Goal: Information Seeking & Learning: Understand process/instructions

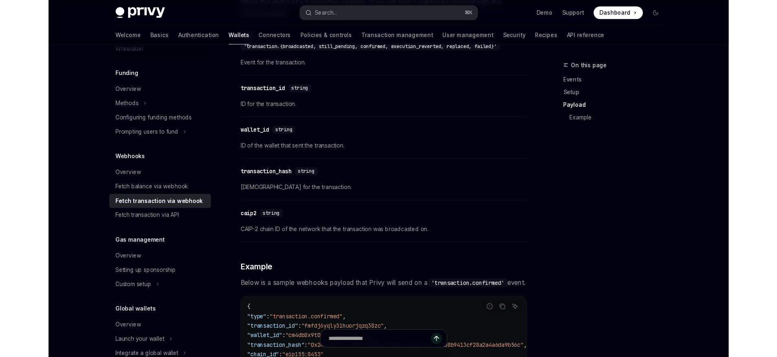
scroll to position [702, 0]
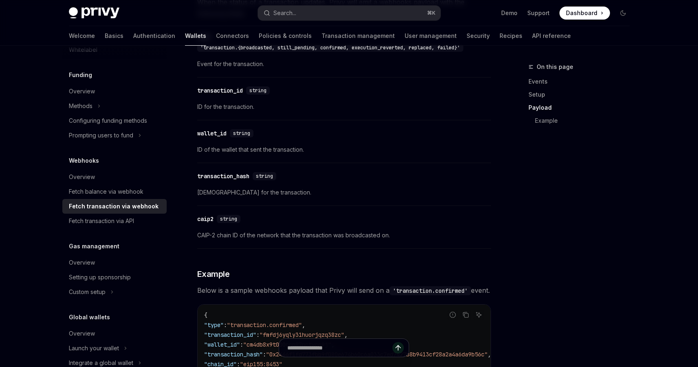
type textarea "*"
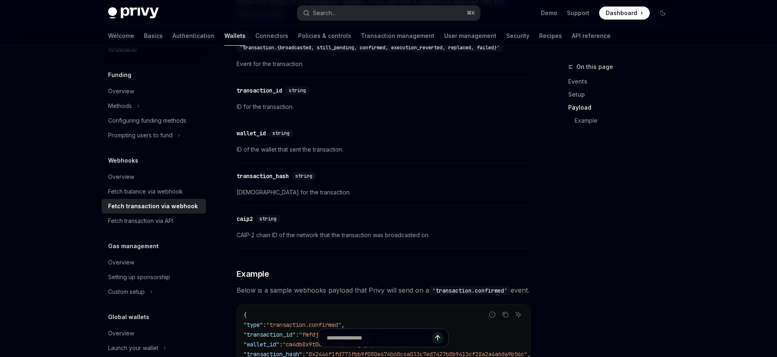
scroll to position [0, 0]
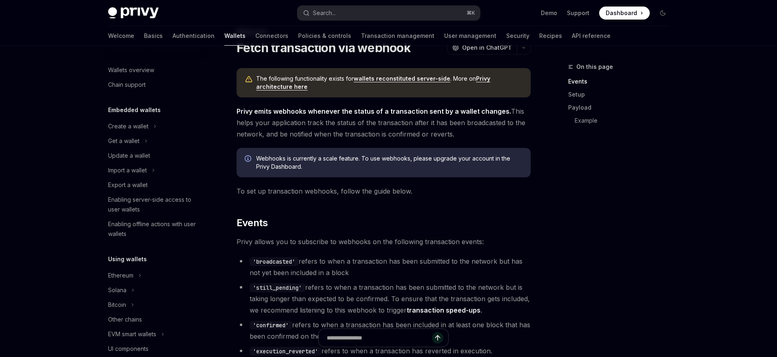
scroll to position [21, 0]
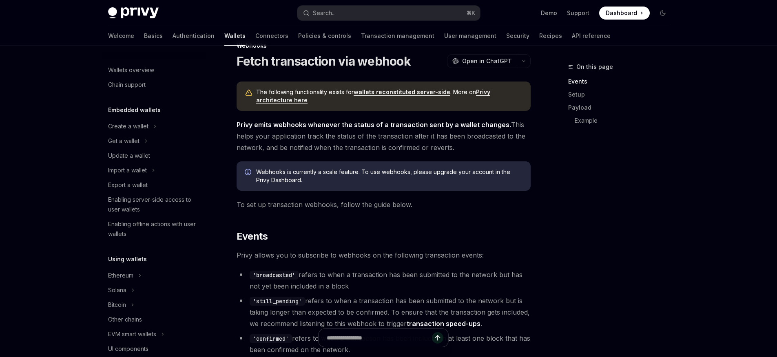
click at [378, 88] on link "wallets reconstituted server-side" at bounding box center [401, 91] width 97 height 7
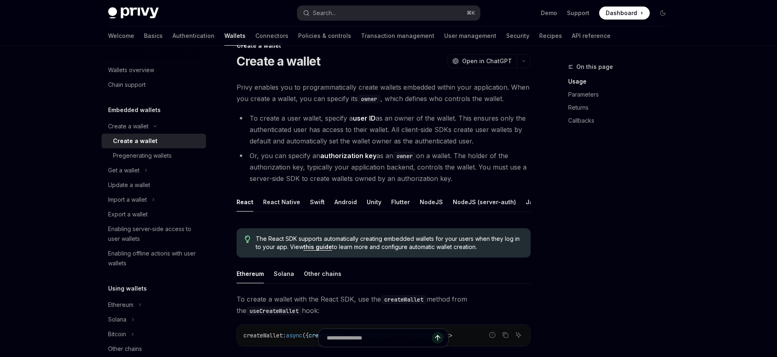
scroll to position [348, 0]
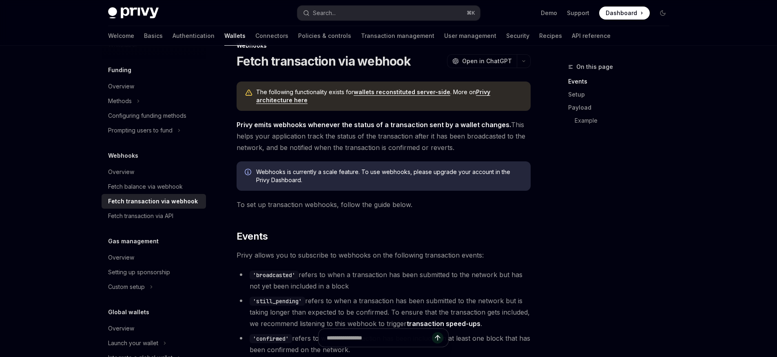
click at [477, 90] on link "Privy architecture here" at bounding box center [373, 95] width 234 height 15
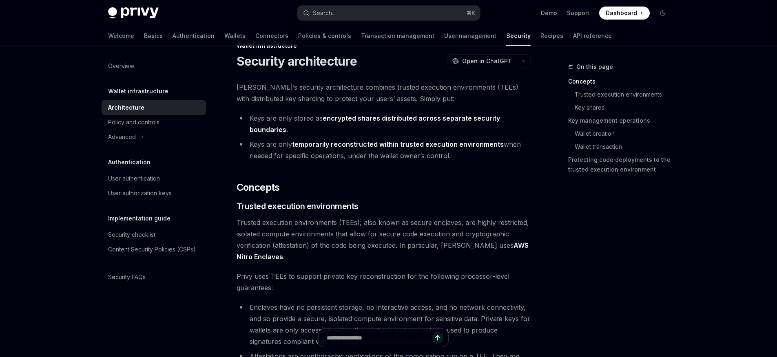
type textarea "*"
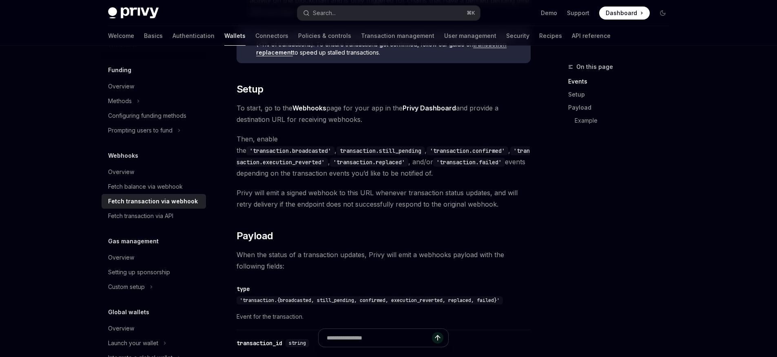
scroll to position [423, 0]
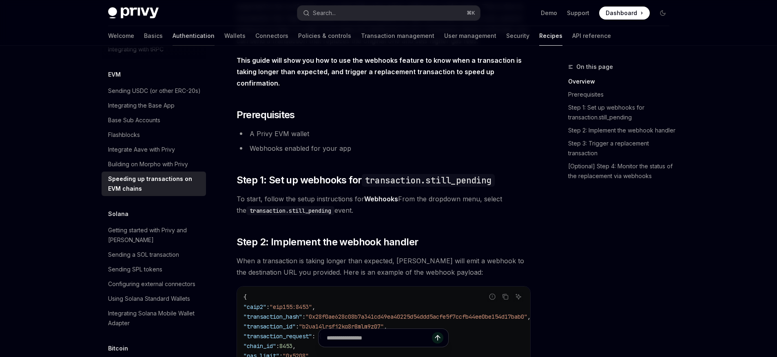
scroll to position [1138, 0]
click at [361, 37] on link "Transaction management" at bounding box center [397, 36] width 73 height 20
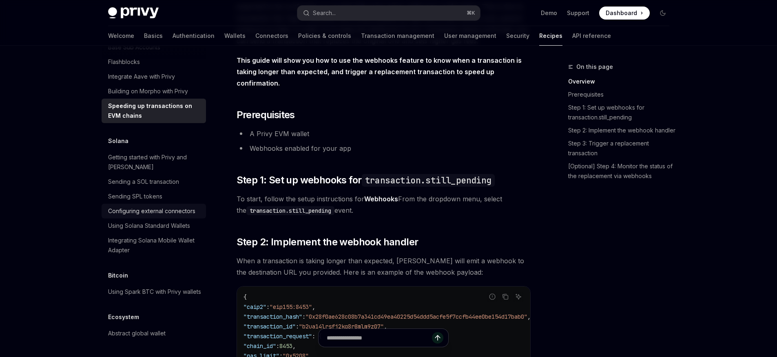
scroll to position [1249, 0]
click at [180, 172] on div "Getting started with Privy and Solana" at bounding box center [154, 162] width 93 height 20
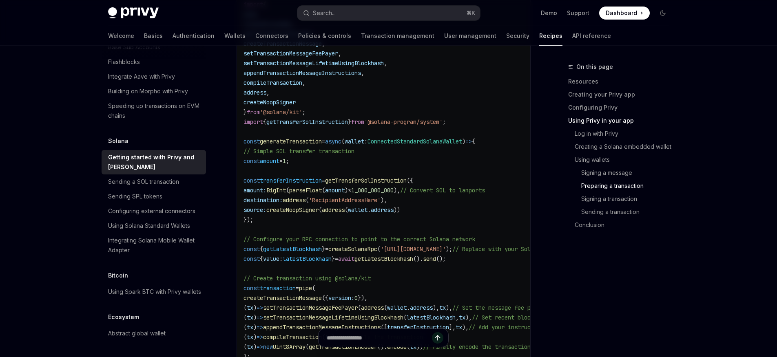
scroll to position [2063, 0]
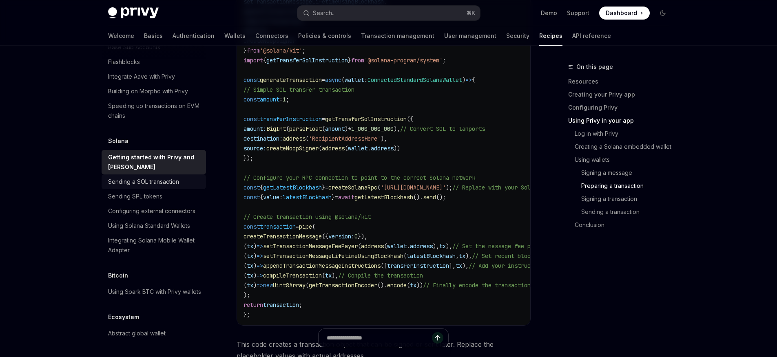
click at [163, 187] on div "Sending a SOL transaction" at bounding box center [143, 182] width 71 height 10
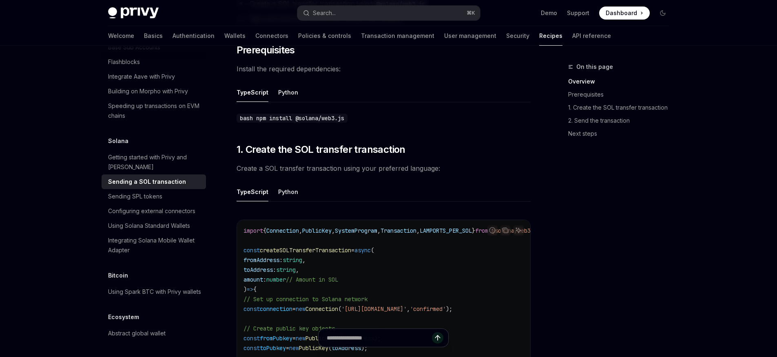
scroll to position [196, 0]
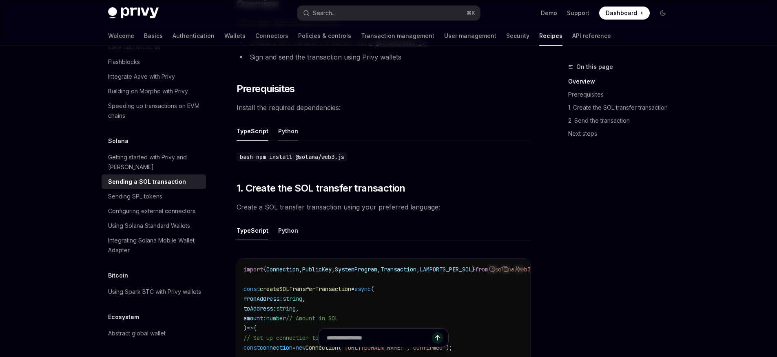
click at [288, 122] on button "Python" at bounding box center [288, 130] width 20 height 19
click at [287, 228] on button "Python" at bounding box center [288, 230] width 20 height 19
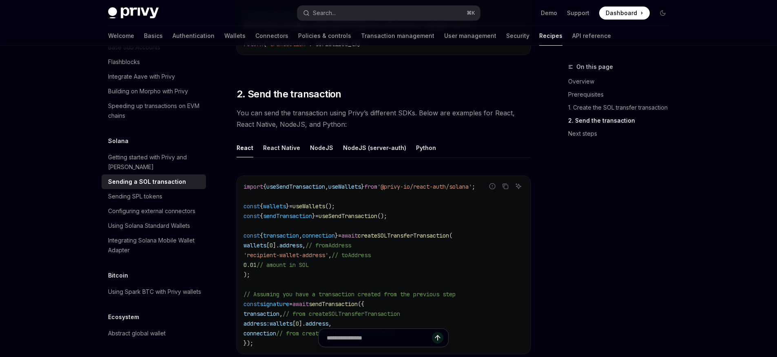
scroll to position [820, 0]
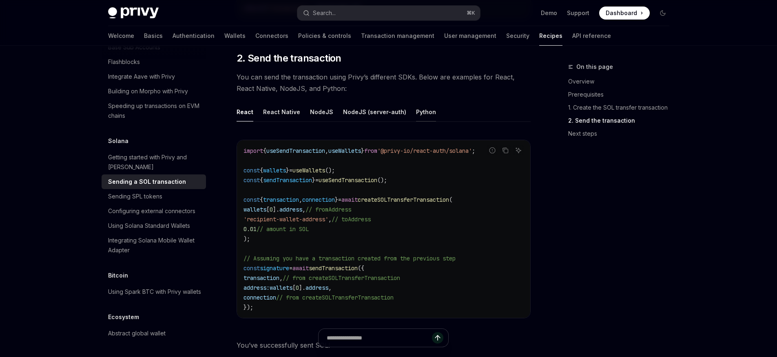
click at [416, 111] on button "Python" at bounding box center [426, 111] width 20 height 19
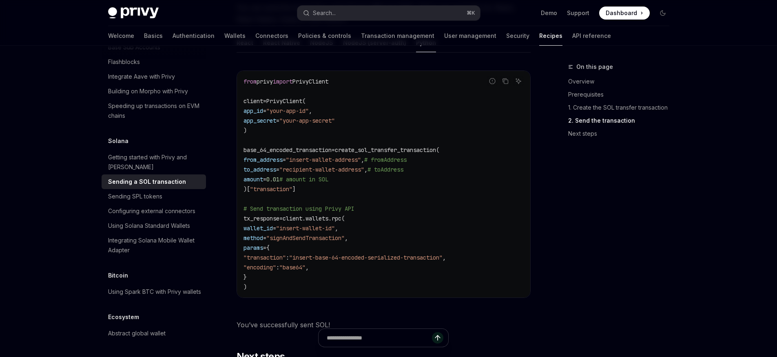
scroll to position [889, 0]
click at [595, 219] on div "On this page Overview Prerequisites 1. Create the SOL transfer transaction 2. S…" at bounding box center [614, 209] width 124 height 295
click at [320, 182] on code "from privy import PrivyClient client = PrivyClient( app_id = "your-app-id" , ap…" at bounding box center [383, 184] width 280 height 215
click at [151, 201] on div "Sending SPL tokens" at bounding box center [135, 197] width 54 height 10
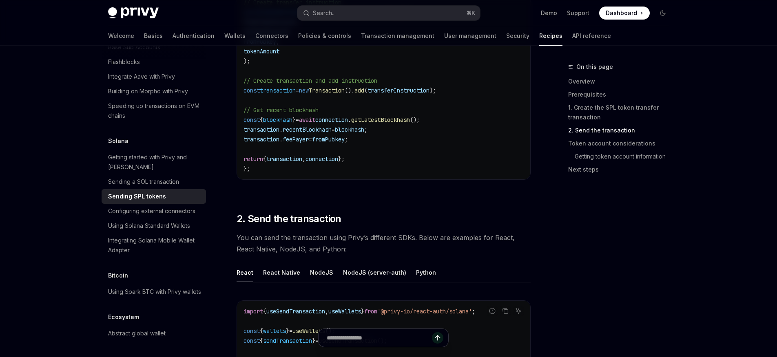
scroll to position [898, 0]
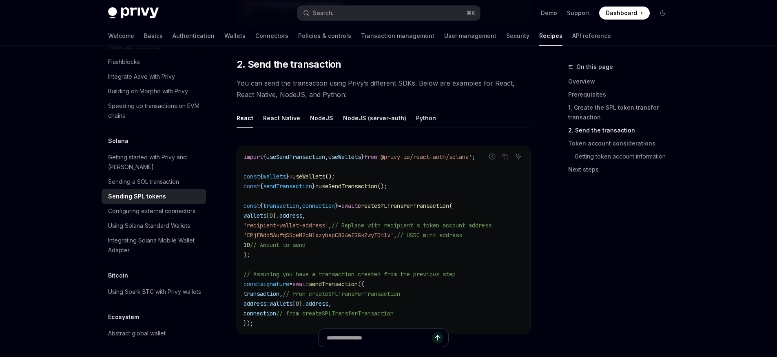
click at [437, 115] on ul "React React Native NodeJS NodeJS (server-auth) Python" at bounding box center [383, 118] width 294 height 20
click at [426, 117] on button "Python" at bounding box center [426, 117] width 20 height 19
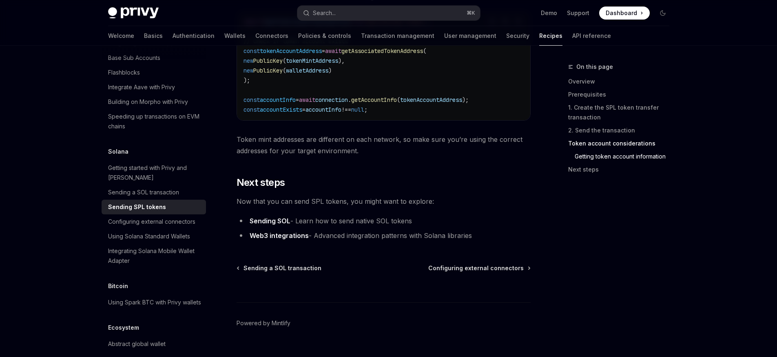
scroll to position [1200, 0]
click at [152, 184] on div "Getting started with Privy and Solana" at bounding box center [154, 175] width 93 height 20
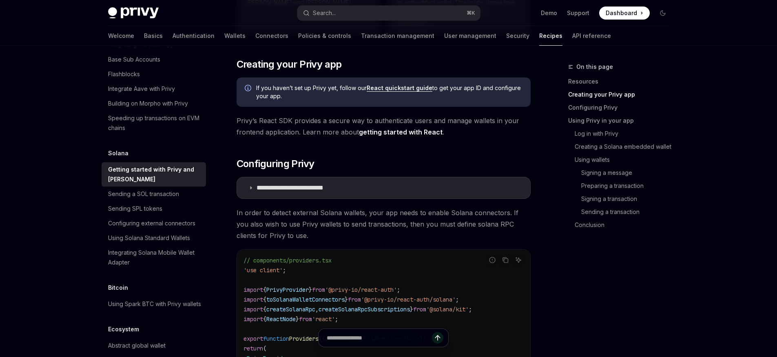
scroll to position [293, 0]
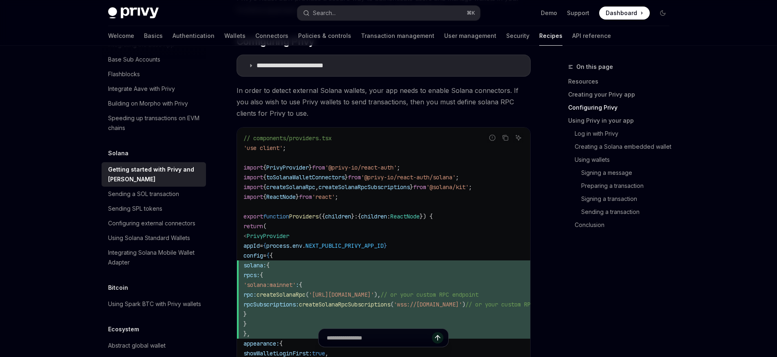
scroll to position [352, 0]
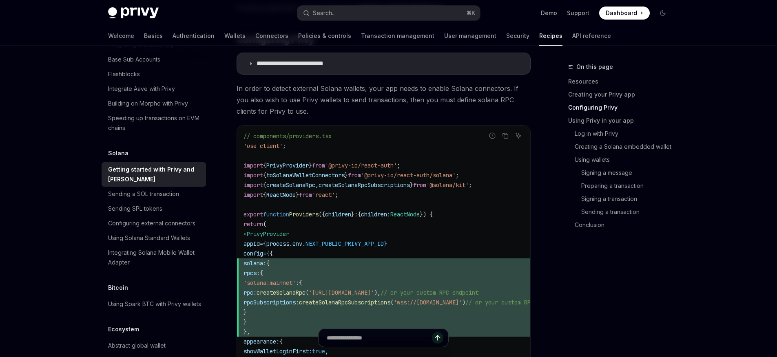
click at [511, 252] on code "// components/providers.tsx 'use client' ; import { PrivyProvider } from '@priv…" at bounding box center [412, 326] width 339 height 391
click at [476, 272] on span "rpcs: {" at bounding box center [412, 273] width 339 height 10
click at [440, 297] on span "rpc: createSolanaRpc ( 'https://api.mainnet-beta.solana.com' ), // or your cust…" at bounding box center [412, 293] width 339 height 10
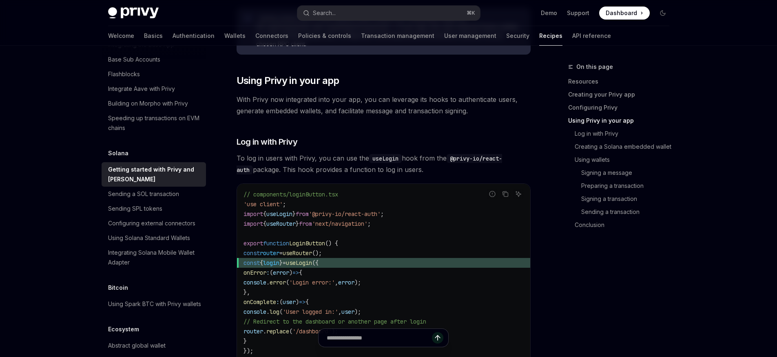
scroll to position [985, 0]
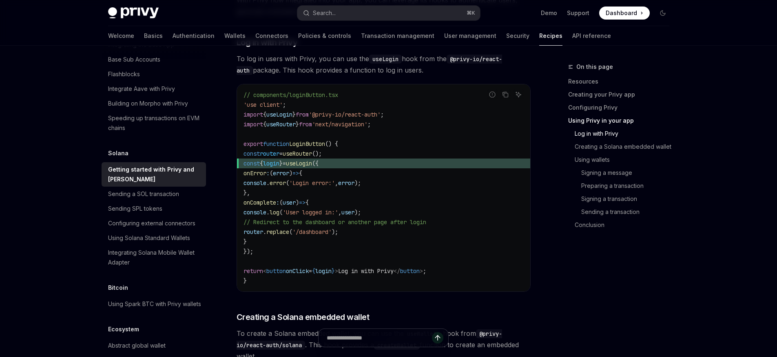
click at [368, 221] on code "// components/loginButton.tsx 'use client' ; import { useLogin } from '@privy-i…" at bounding box center [383, 188] width 280 height 196
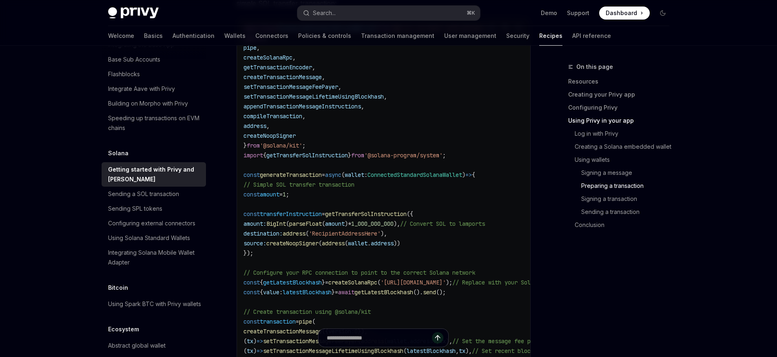
scroll to position [1997, 0]
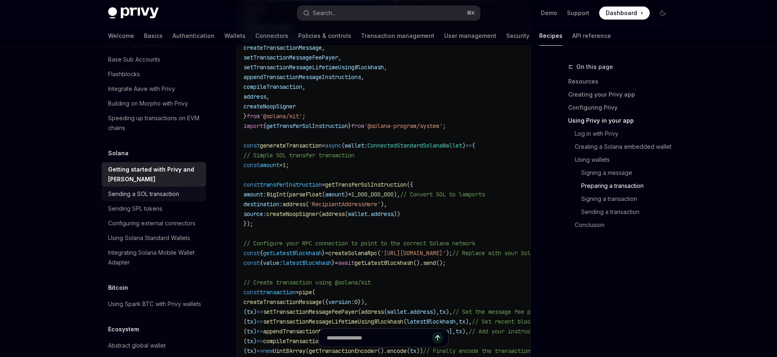
click at [142, 199] on div "Sending a SOL transaction" at bounding box center [143, 194] width 71 height 10
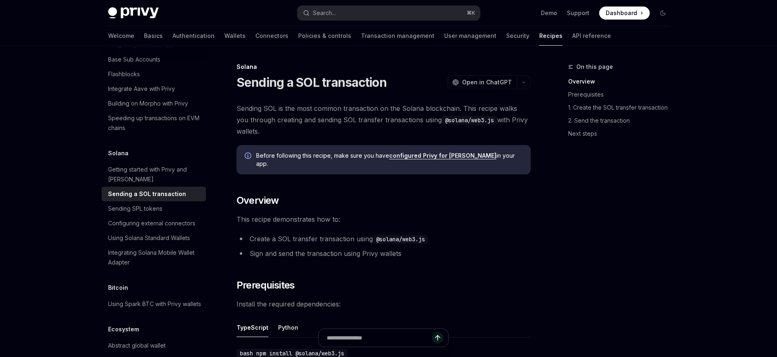
scroll to position [258, 0]
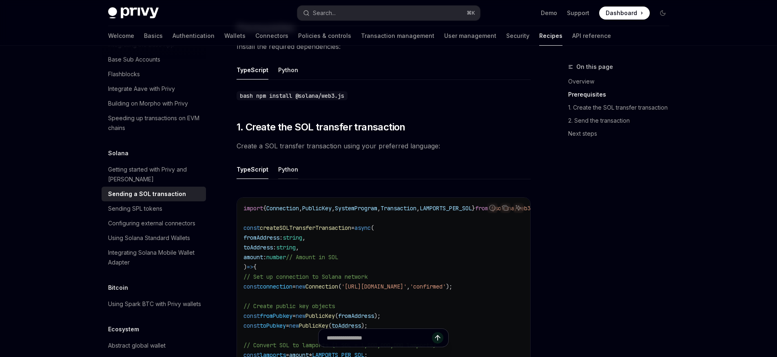
click at [278, 170] on button "Python" at bounding box center [288, 169] width 20 height 19
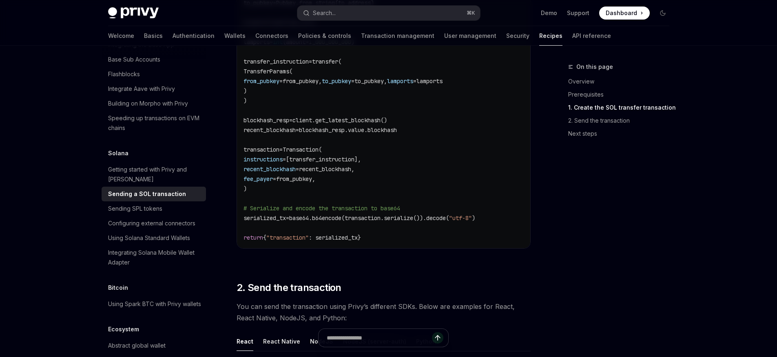
scroll to position [726, 0]
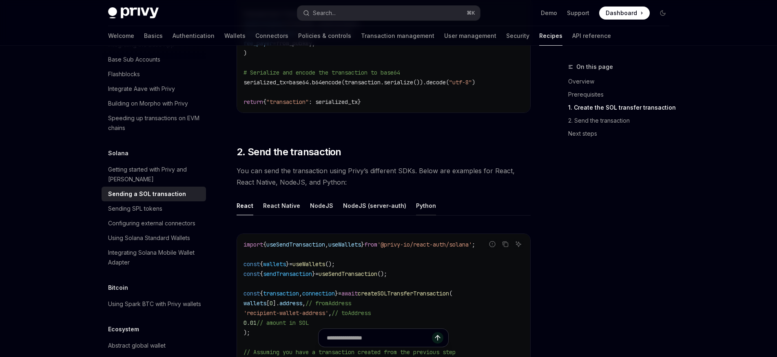
click at [425, 196] on button "Python" at bounding box center [426, 205] width 20 height 19
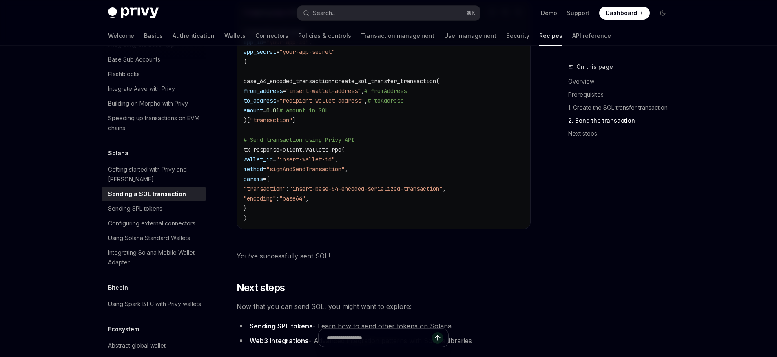
scroll to position [901, 0]
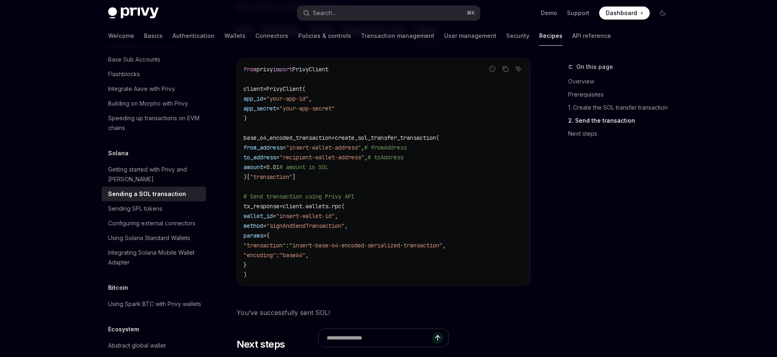
click at [373, 203] on code "from privy import PrivyClient client = PrivyClient( app_id = "your-app-id" , ap…" at bounding box center [383, 171] width 280 height 215
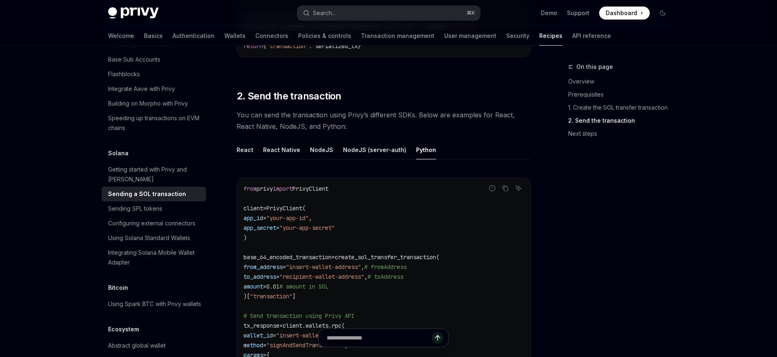
scroll to position [878, 0]
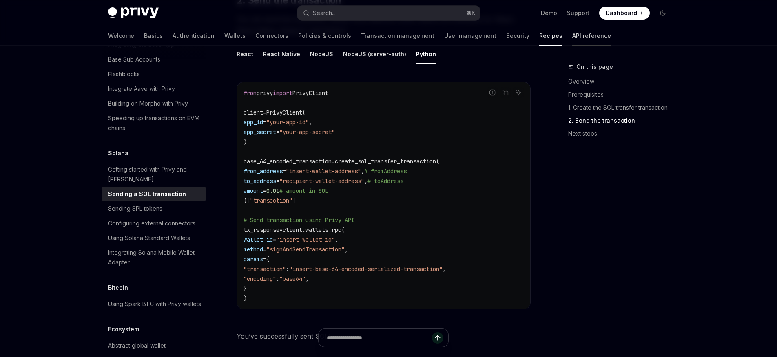
click at [572, 40] on link "API reference" at bounding box center [591, 36] width 39 height 20
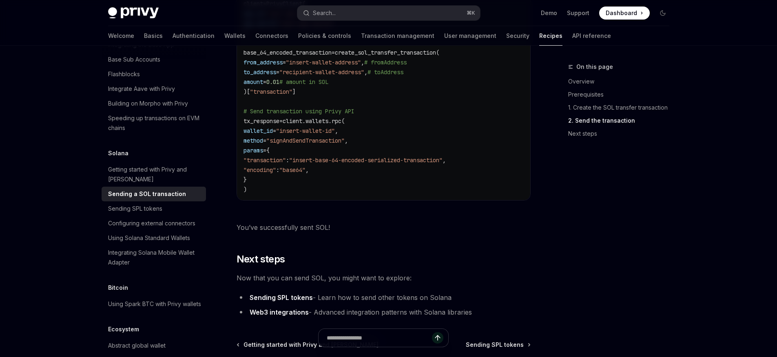
scroll to position [896, 0]
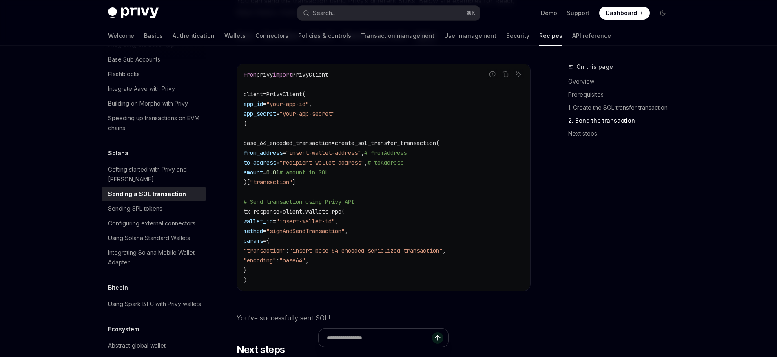
click at [353, 253] on code "from privy import PrivyClient client = PrivyClient( app_id = "your-app-id" , ap…" at bounding box center [383, 177] width 280 height 215
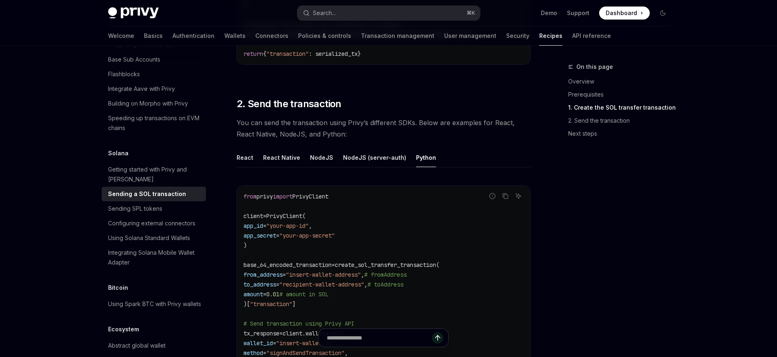
scroll to position [780, 0]
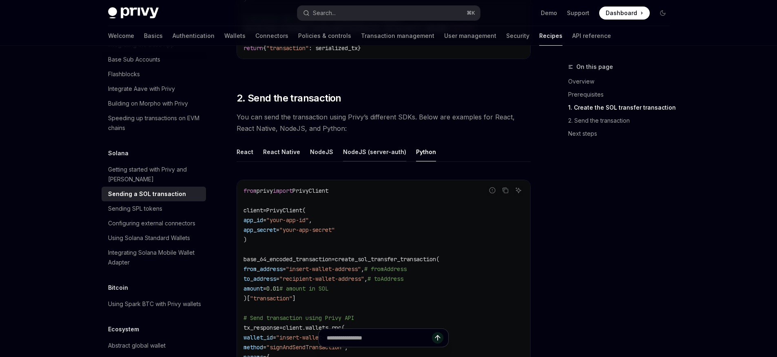
click at [371, 147] on button "NodeJS (server-auth)" at bounding box center [374, 151] width 63 height 19
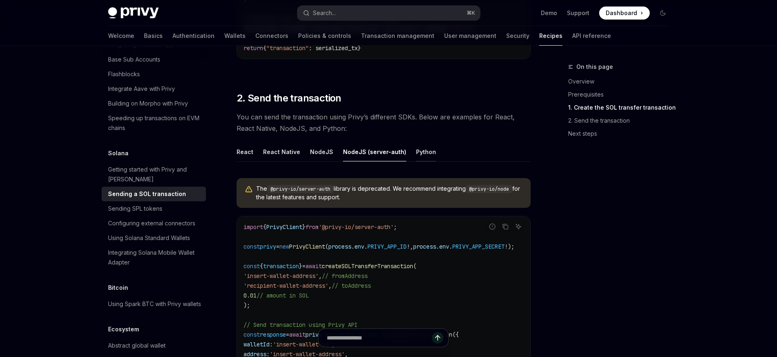
click at [420, 149] on button "Python" at bounding box center [426, 151] width 20 height 19
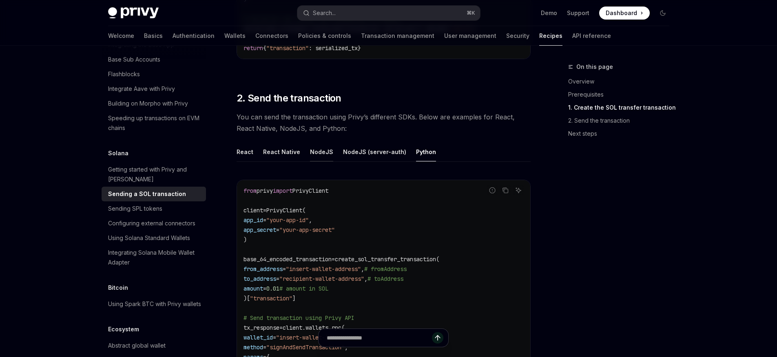
click at [320, 149] on button "NodeJS" at bounding box center [321, 151] width 23 height 19
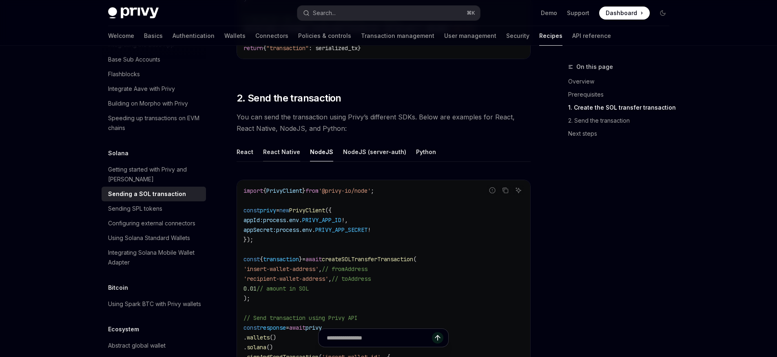
click at [283, 146] on button "React Native" at bounding box center [281, 151] width 37 height 19
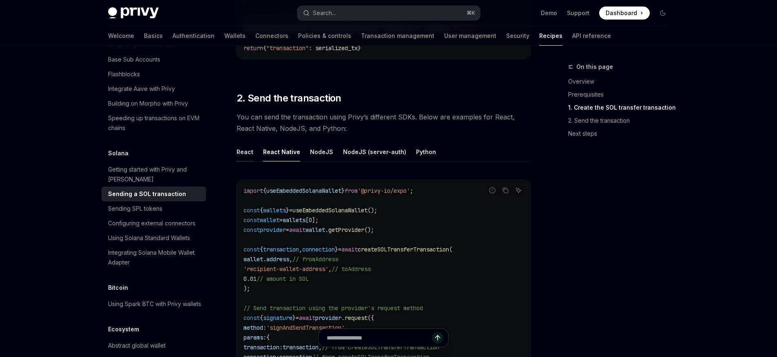
click at [250, 148] on button "React" at bounding box center [244, 151] width 17 height 19
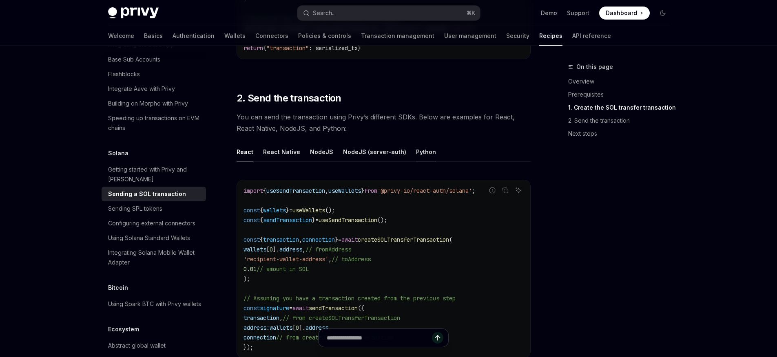
click at [416, 142] on button "Python" at bounding box center [426, 151] width 20 height 19
type textarea "*"
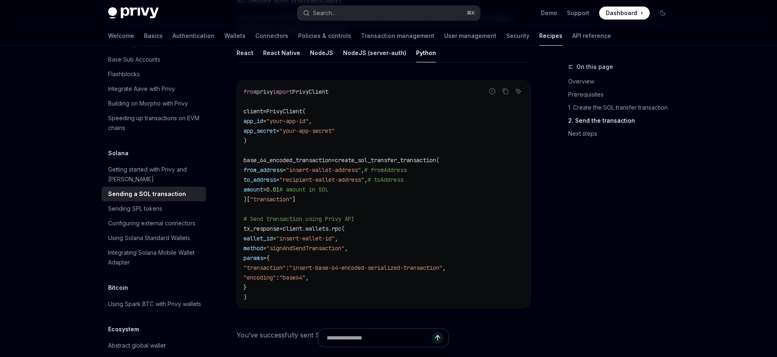
scroll to position [877, 0]
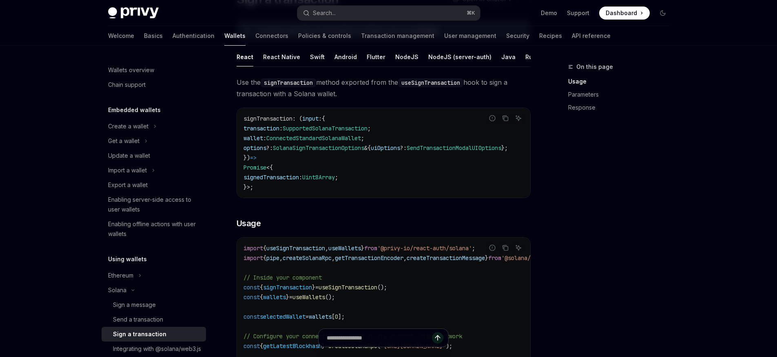
scroll to position [44, 0]
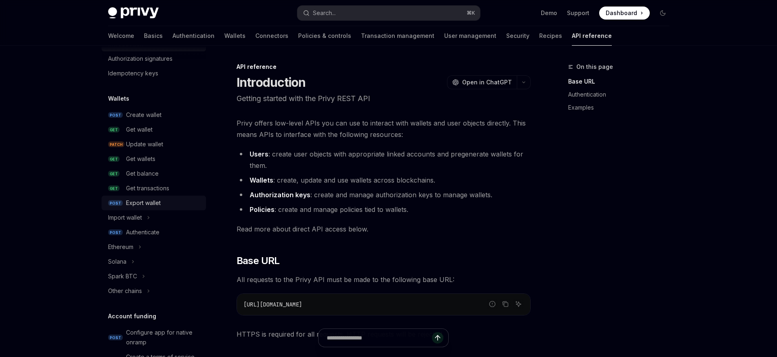
scroll to position [155, 0]
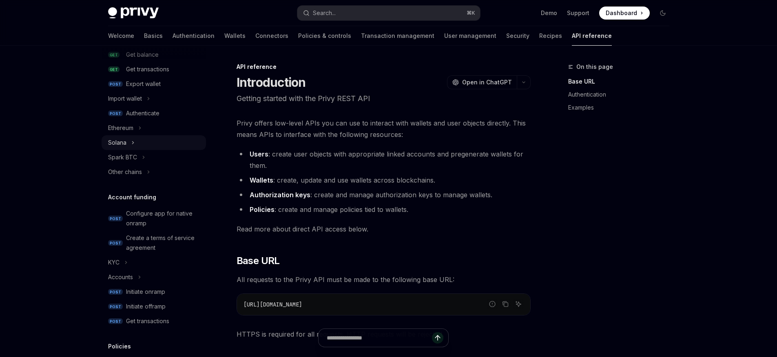
click at [136, 140] on button "Solana" at bounding box center [153, 142] width 104 height 15
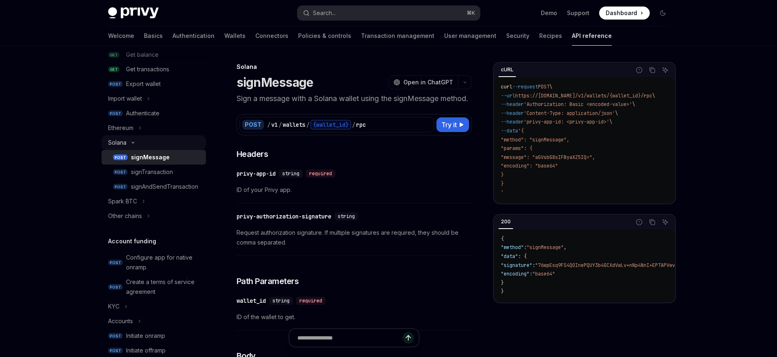
click at [137, 148] on button "Solana" at bounding box center [153, 142] width 104 height 15
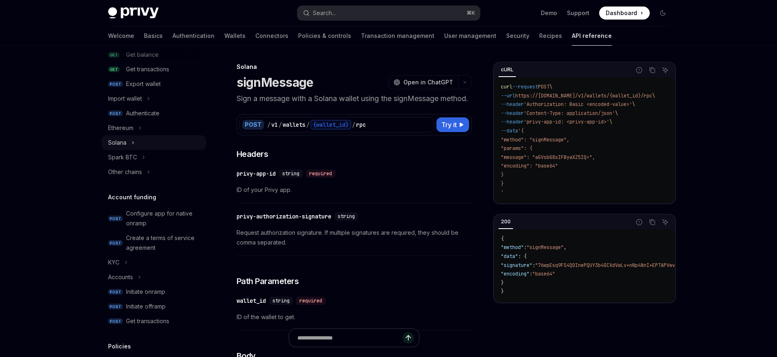
click at [137, 148] on button "Solana" at bounding box center [153, 142] width 104 height 15
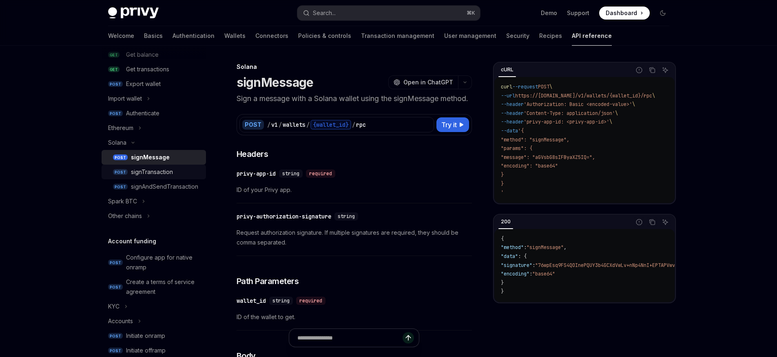
click at [157, 177] on link "POST signTransaction" at bounding box center [153, 172] width 104 height 15
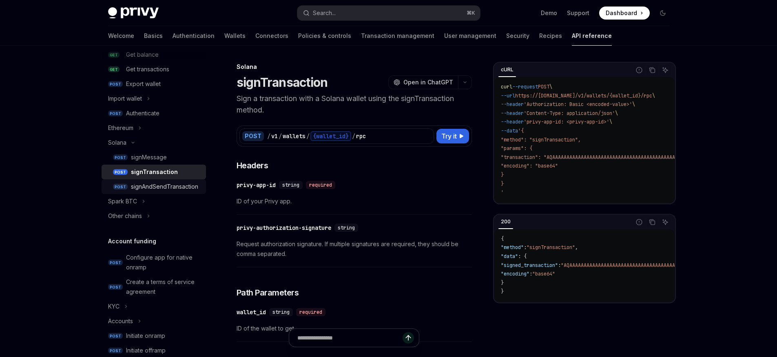
click at [157, 186] on div "signAndSendTransaction" at bounding box center [164, 187] width 67 height 10
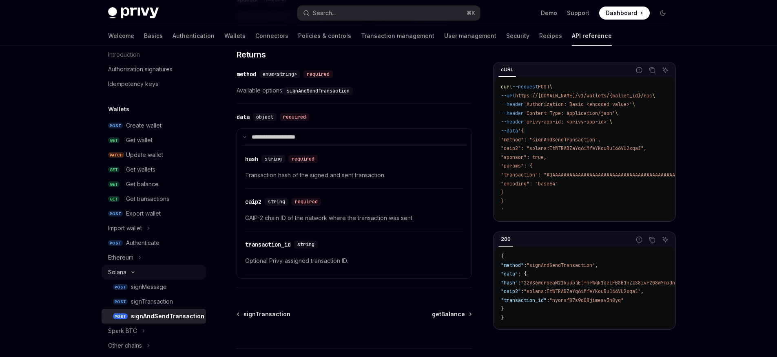
scroll to position [38, 0]
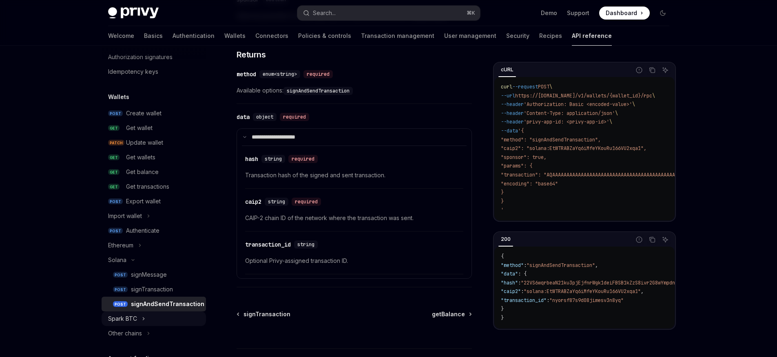
click at [150, 313] on button "Spark BTC" at bounding box center [153, 318] width 104 height 15
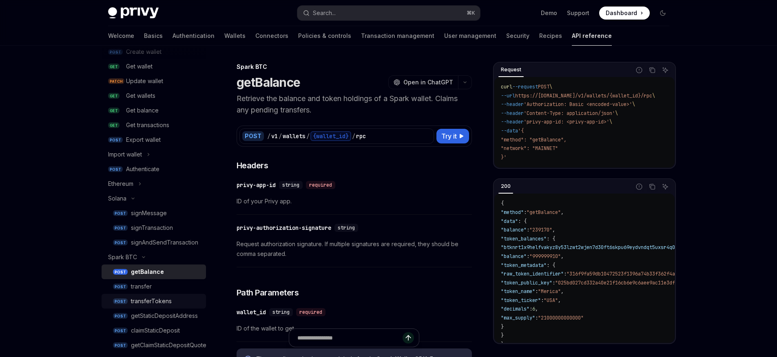
scroll to position [100, 0]
click at [171, 238] on div "signAndSendTransaction" at bounding box center [164, 241] width 67 height 10
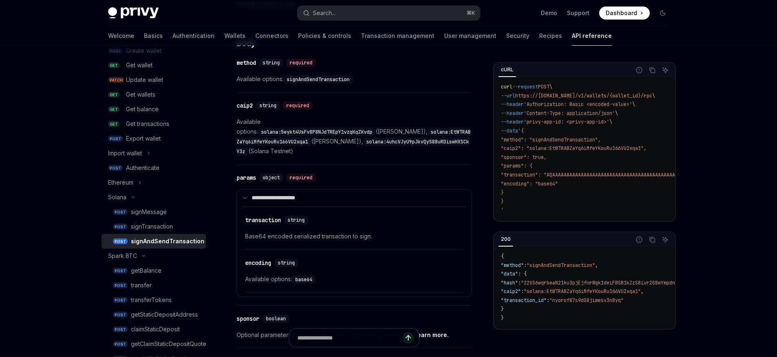
scroll to position [324, 0]
click at [259, 217] on div "​ transaction string Base64 encoded serialized transaction to sign." at bounding box center [354, 230] width 218 height 39
drag, startPoint x: 256, startPoint y: 257, endPoint x: 254, endPoint y: 252, distance: 5.9
click at [256, 257] on div "​ encoding string Available options: base64" at bounding box center [354, 273] width 218 height 39
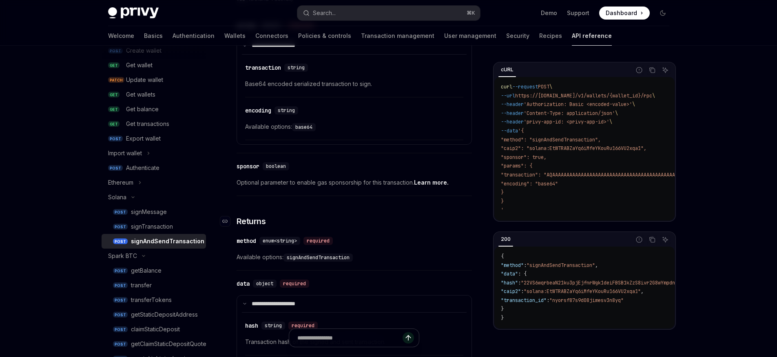
scroll to position [498, 0]
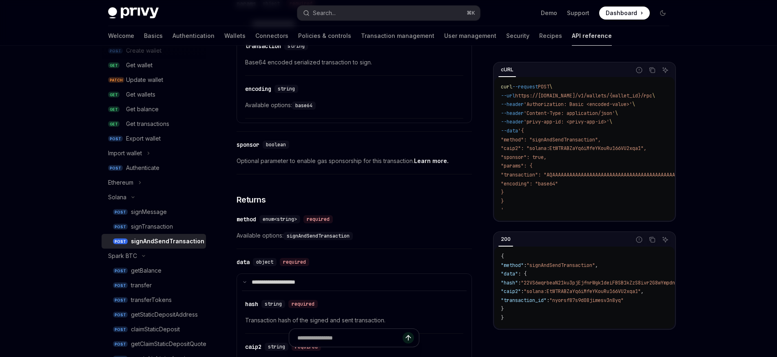
click at [430, 157] on link "Learn more." at bounding box center [431, 160] width 35 height 7
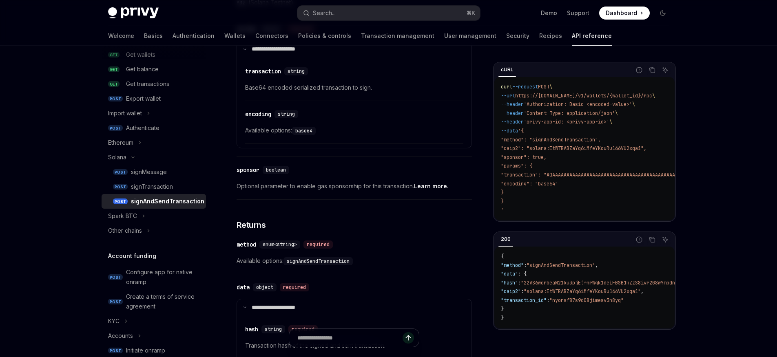
scroll to position [454, 0]
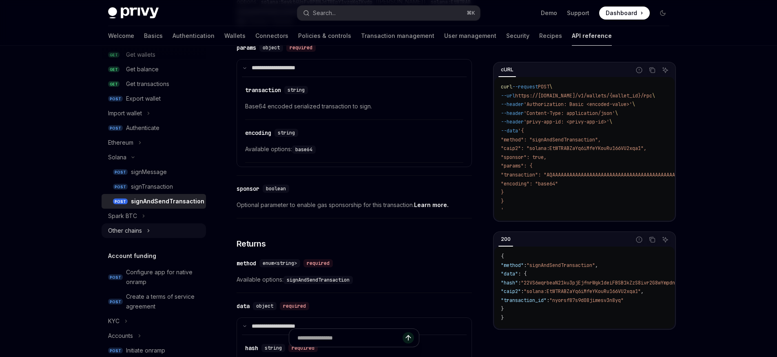
click at [147, 234] on icon "Toggle Other chains section" at bounding box center [148, 231] width 3 height 10
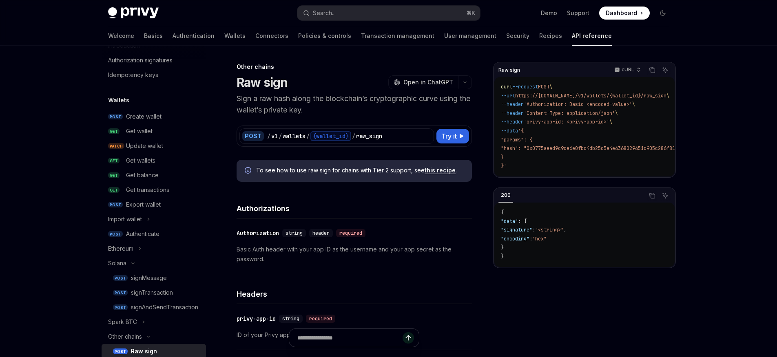
scroll to position [4, 0]
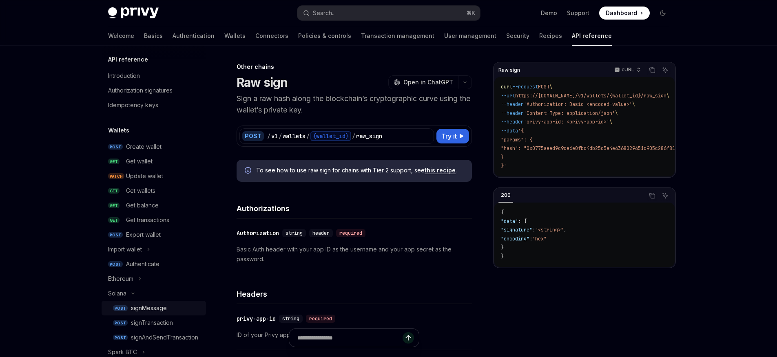
click at [155, 313] on div "signMessage" at bounding box center [149, 308] width 36 height 10
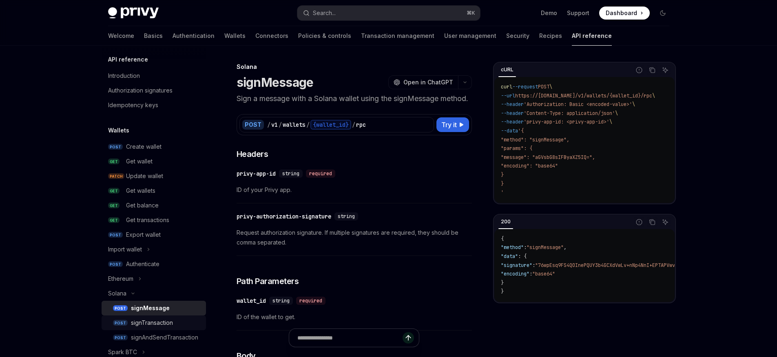
click at [156, 319] on div "signTransaction" at bounding box center [152, 323] width 42 height 10
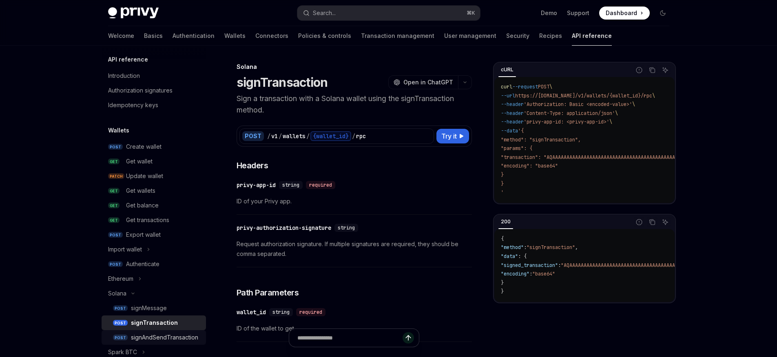
click at [159, 331] on link "POST signAndSendTransaction" at bounding box center [153, 337] width 104 height 15
type textarea "*"
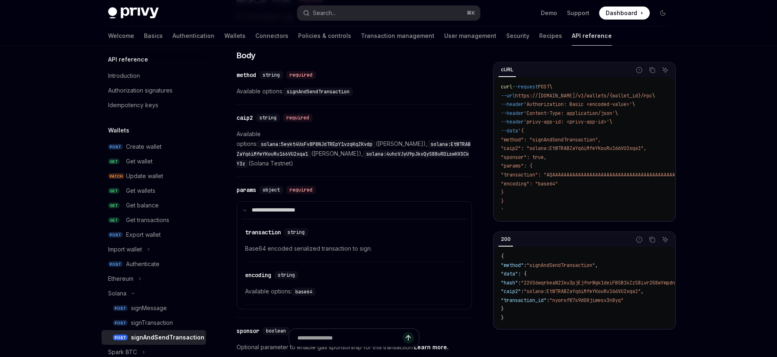
scroll to position [353, 0]
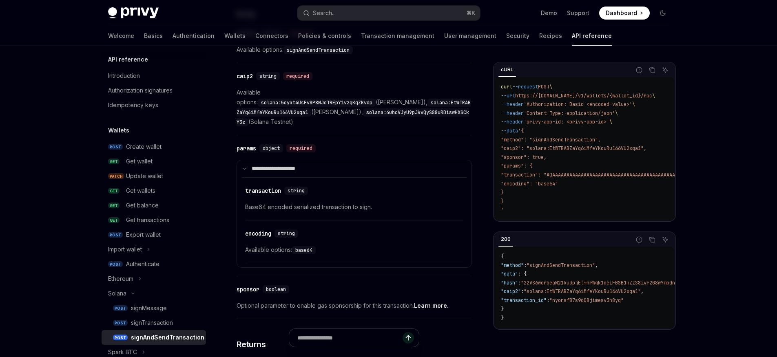
click at [379, 205] on div "​ transaction string Base64 encoded serialized transaction to sign." at bounding box center [354, 201] width 218 height 39
click at [329, 188] on div "​ transaction string Base64 encoded serialized transaction to sign." at bounding box center [354, 201] width 218 height 39
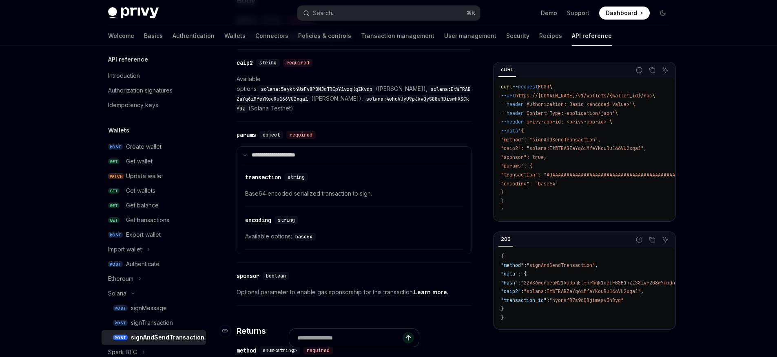
scroll to position [366, 0]
click at [315, 340] on input "Ask a question..." at bounding box center [350, 338] width 144 height 18
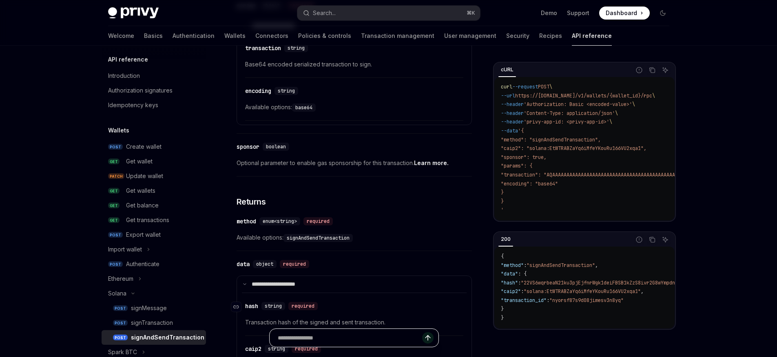
scroll to position [505, 0]
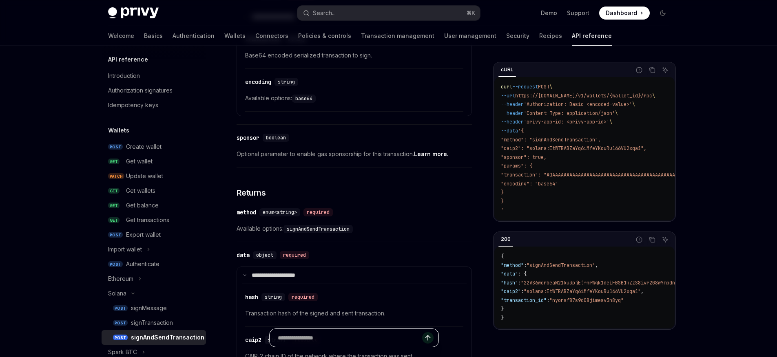
type input "*"
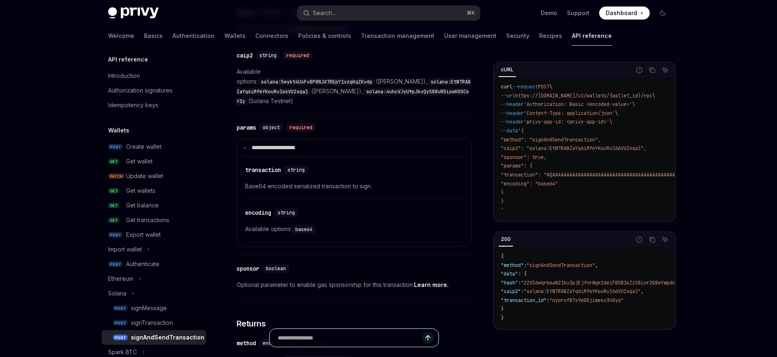
scroll to position [355, 0]
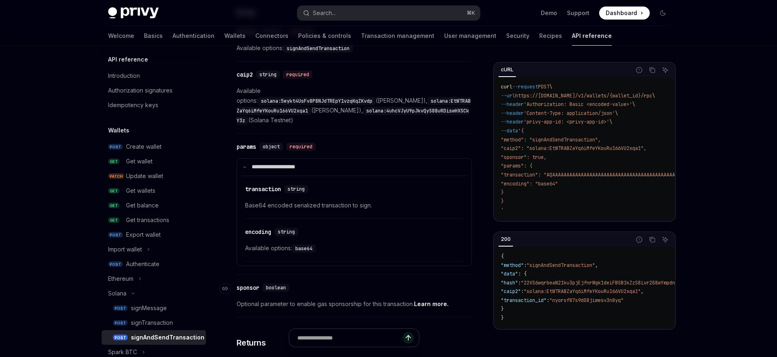
click at [368, 283] on div "​ sponsor boolean" at bounding box center [349, 288] width 227 height 10
click at [329, 342] on input "Ask a question..." at bounding box center [350, 338] width 144 height 18
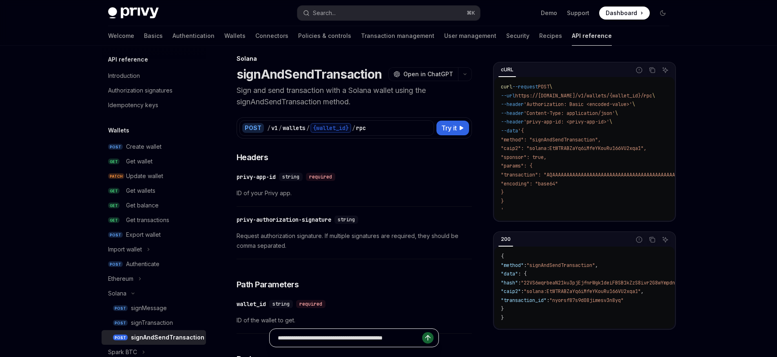
scroll to position [0, 0]
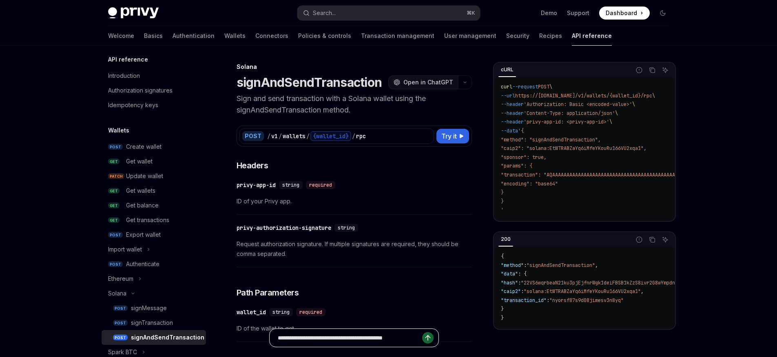
type input "**********"
click at [431, 79] on span "Open in ChatGPT" at bounding box center [428, 82] width 50 height 8
click at [138, 91] on div "Authorization signatures" at bounding box center [140, 91] width 64 height 10
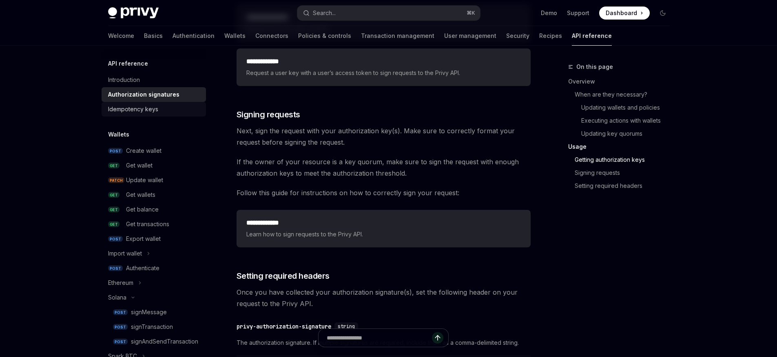
scroll to position [1189, 0]
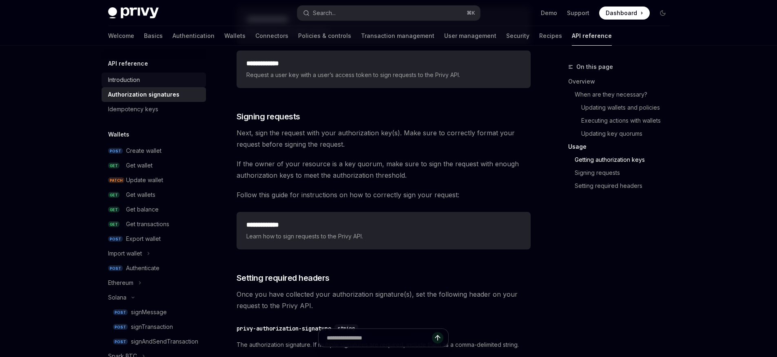
click at [154, 81] on div "Introduction" at bounding box center [154, 80] width 93 height 10
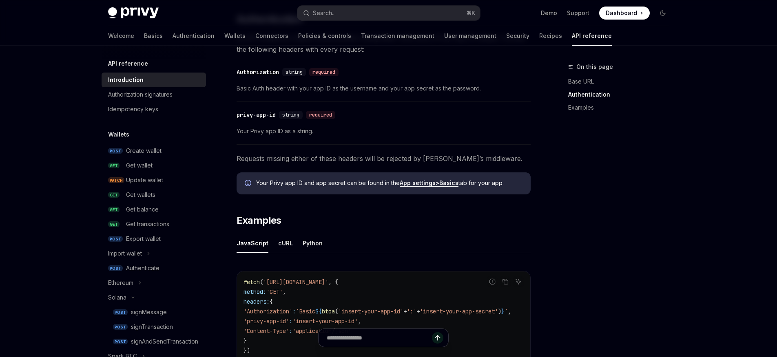
scroll to position [393, 0]
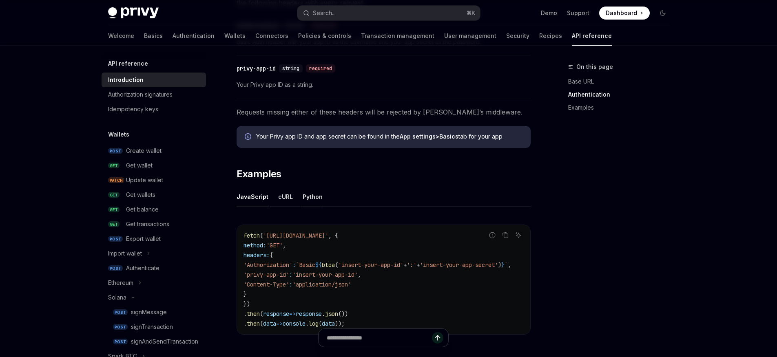
click at [313, 197] on button "Python" at bounding box center [312, 196] width 20 height 19
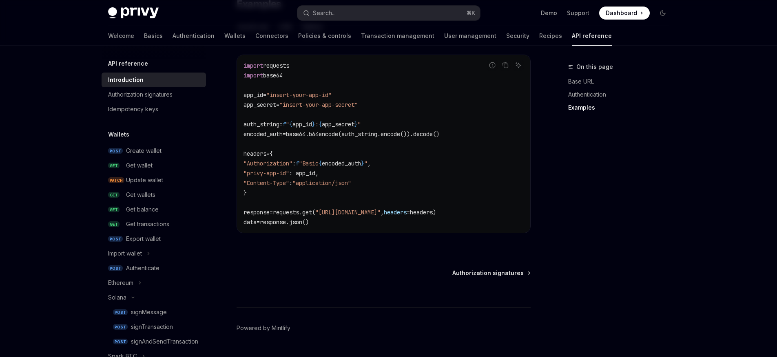
scroll to position [551, 0]
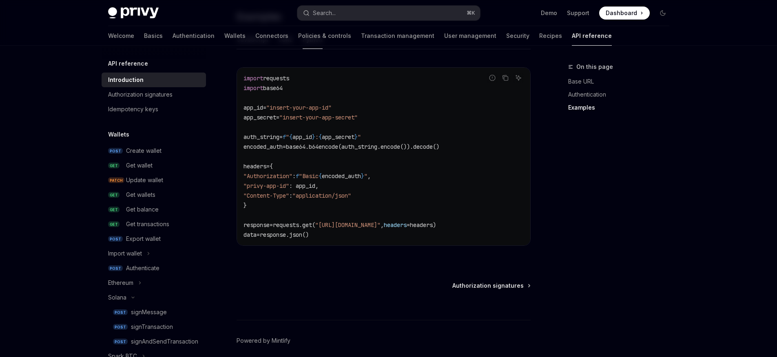
click at [494, 284] on span "Authorization signatures" at bounding box center [487, 286] width 71 height 8
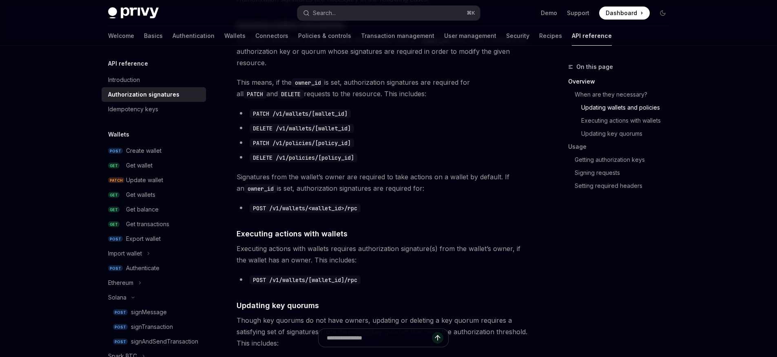
scroll to position [146, 0]
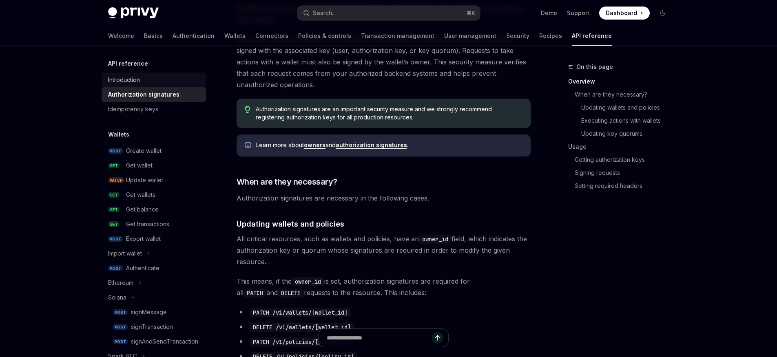
click at [136, 75] on div "Introduction" at bounding box center [124, 80] width 32 height 10
type textarea "*"
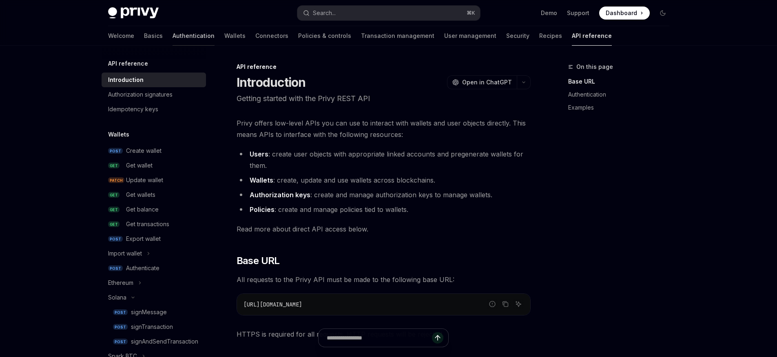
click at [172, 35] on link "Authentication" at bounding box center [193, 36] width 42 height 20
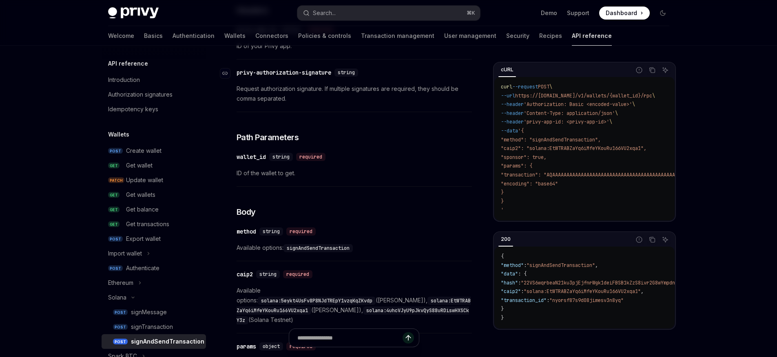
scroll to position [226, 0]
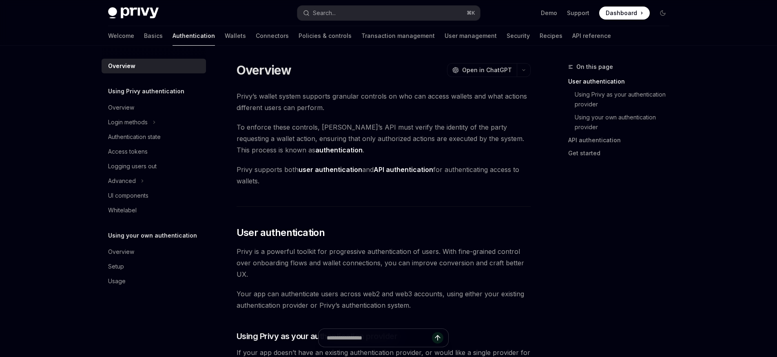
click at [395, 143] on span "To enforce these controls, [PERSON_NAME]’s API must verify the identity of the …" at bounding box center [383, 138] width 294 height 34
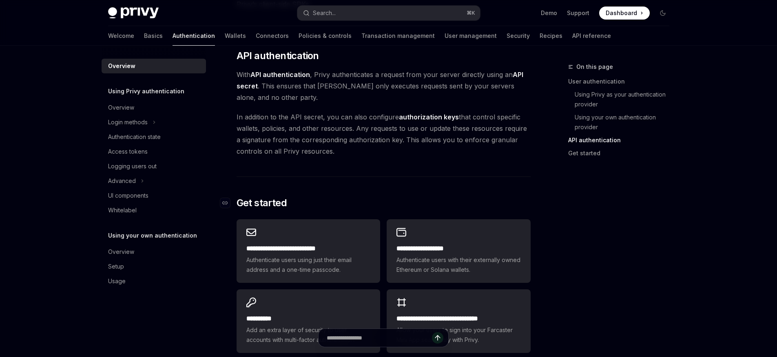
scroll to position [384, 0]
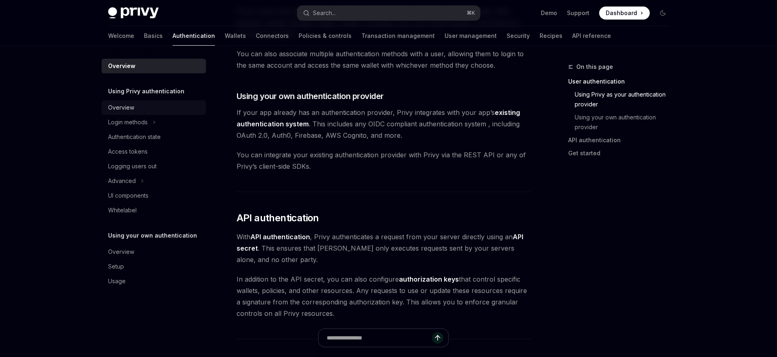
click at [150, 110] on div "Overview" at bounding box center [154, 108] width 93 height 10
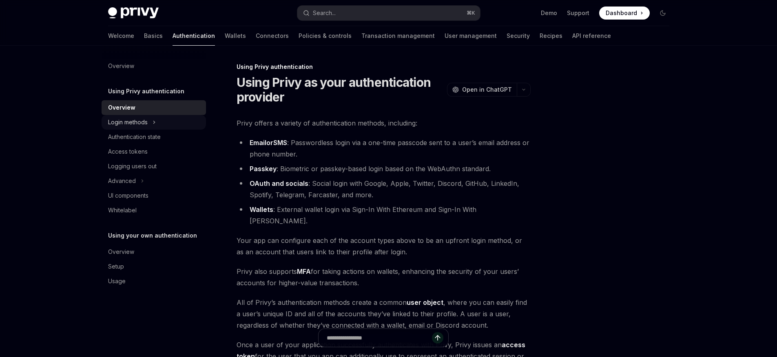
click at [146, 126] on div "Login methods" at bounding box center [128, 122] width 40 height 10
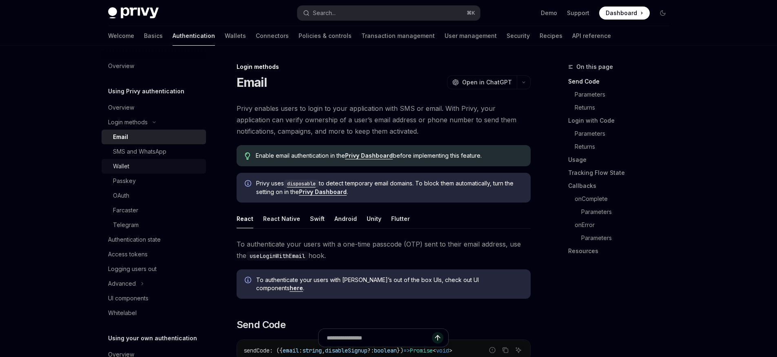
click at [143, 168] on div "Wallet" at bounding box center [157, 166] width 88 height 10
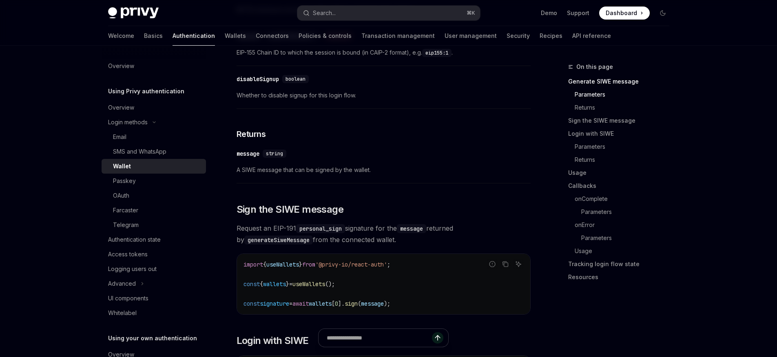
scroll to position [529, 0]
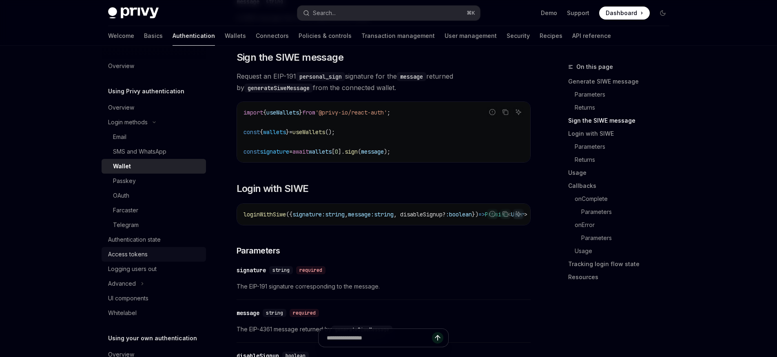
click at [142, 256] on div "Access tokens" at bounding box center [128, 254] width 40 height 10
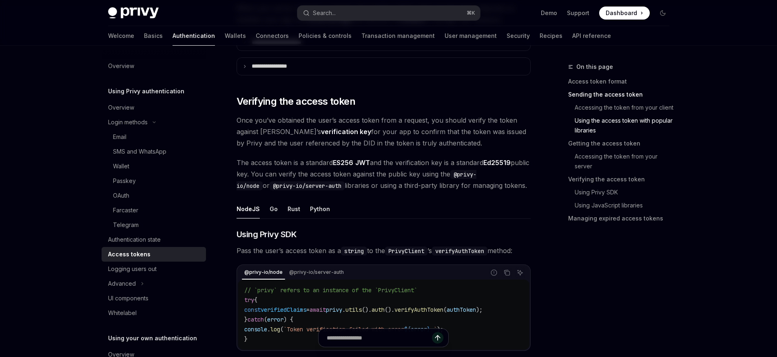
scroll to position [1175, 0]
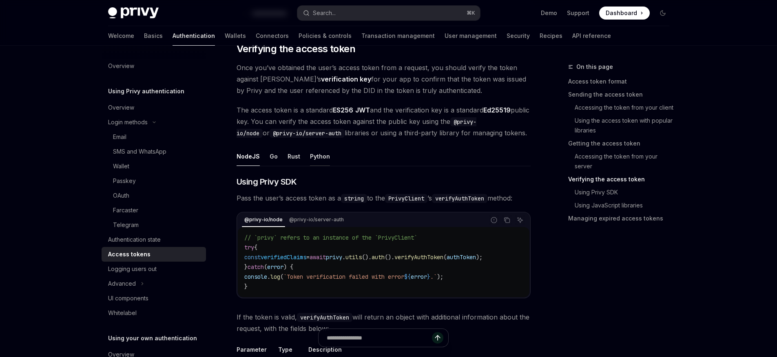
click at [311, 151] on button "Python" at bounding box center [320, 156] width 20 height 19
type textarea "*"
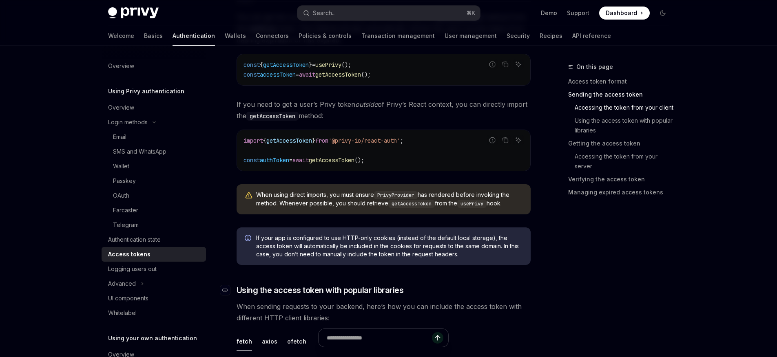
scroll to position [459, 0]
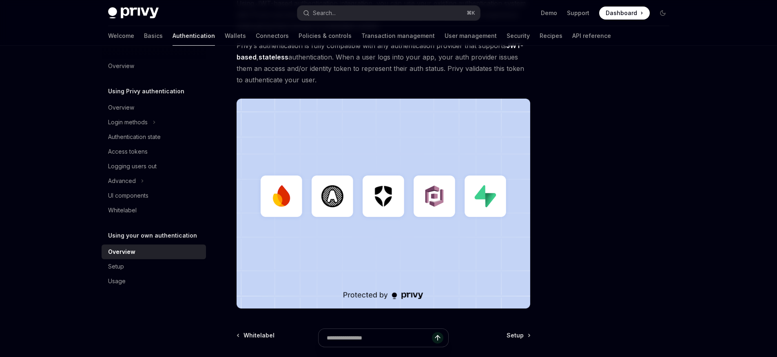
scroll to position [68, 0]
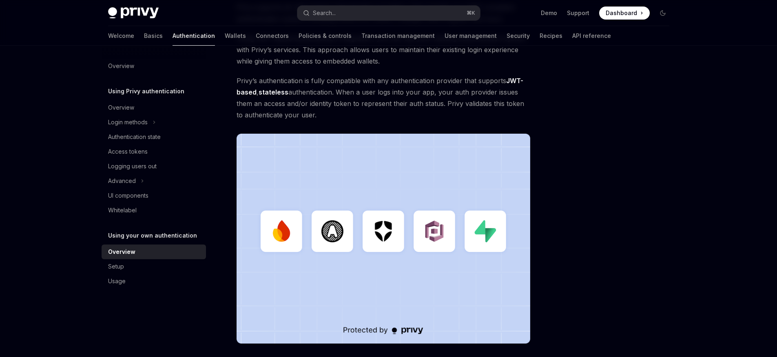
scroll to position [53, 0]
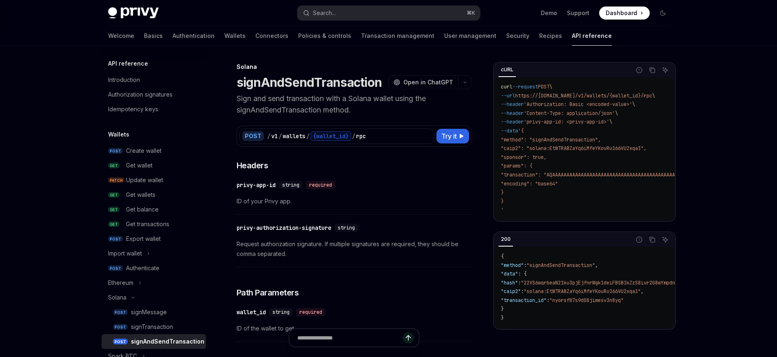
scroll to position [226, 0]
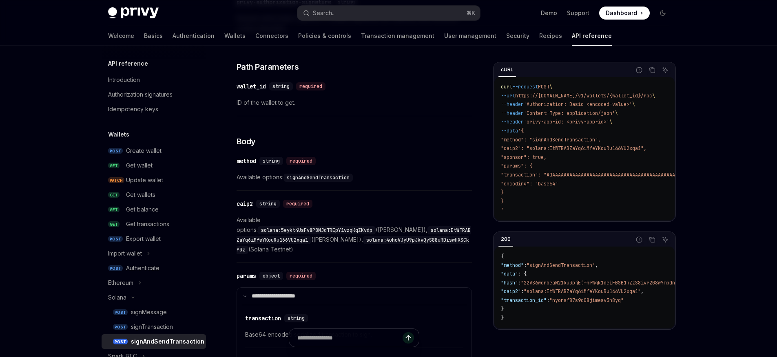
click at [565, 137] on span ""method": "signAndSendTransaction"," at bounding box center [551, 140] width 100 height 7
click at [564, 140] on span ""method": "signAndSendTransaction"," at bounding box center [551, 140] width 100 height 7
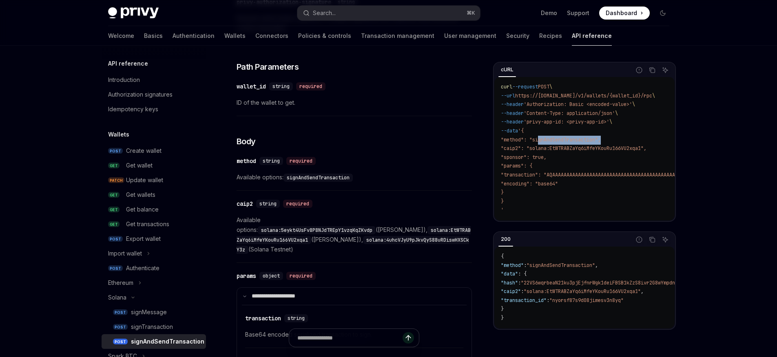
click at [564, 140] on span ""method": "signAndSendTransaction"," at bounding box center [551, 140] width 100 height 7
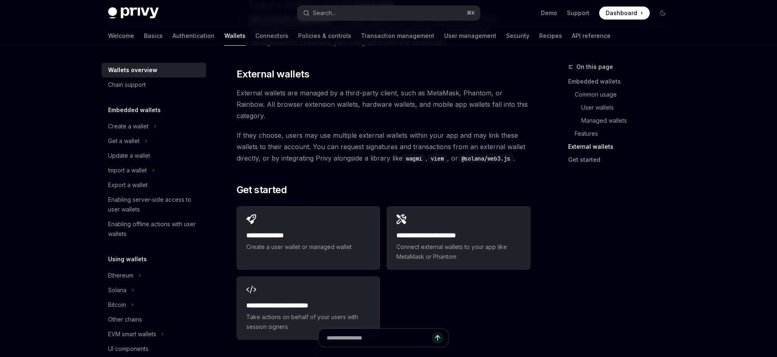
scroll to position [1200, 0]
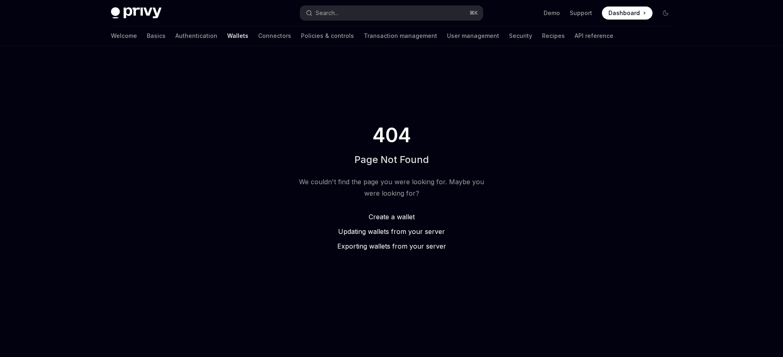
click at [386, 216] on span "Create a wallet" at bounding box center [391, 217] width 46 height 8
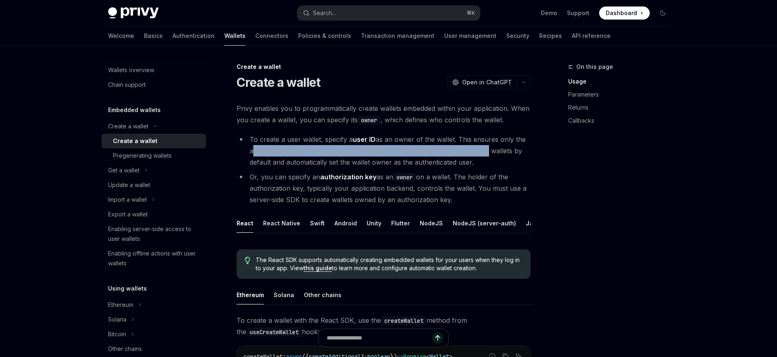
drag, startPoint x: 253, startPoint y: 151, endPoint x: 485, endPoint y: 154, distance: 231.9
click at [485, 154] on li "To create a user wallet, specify a user ID as an owner of the wallet. This ensu…" at bounding box center [383, 151] width 294 height 34
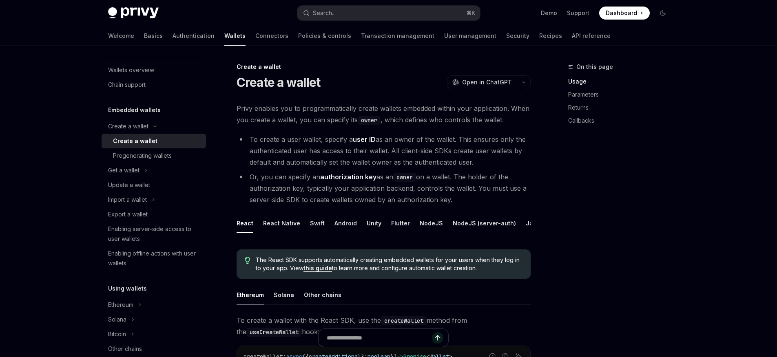
click at [488, 166] on li "To create a user wallet, specify a user ID as an owner of the wallet. This ensu…" at bounding box center [383, 151] width 294 height 34
drag, startPoint x: 276, startPoint y: 161, endPoint x: 476, endPoint y: 159, distance: 200.1
click at [476, 159] on li "To create a user wallet, specify a user ID as an owner of the wallet. This ensu…" at bounding box center [383, 151] width 294 height 34
click at [488, 161] on li "To create a user wallet, specify a user ID as an owner of the wallet. This ensu…" at bounding box center [383, 151] width 294 height 34
click at [269, 180] on li "Or, you can specify an authorization key as an owner on a wallet. The holder of…" at bounding box center [383, 188] width 294 height 34
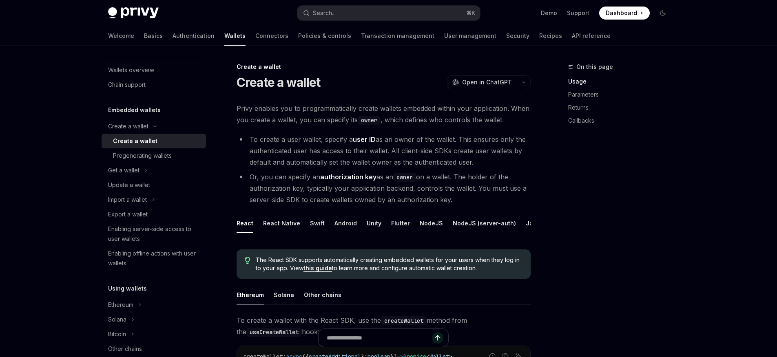
drag, startPoint x: 289, startPoint y: 177, endPoint x: 391, endPoint y: 181, distance: 102.0
click at [390, 183] on li "Or, you can specify an authorization key as an owner on a wallet. The holder of…" at bounding box center [383, 188] width 294 height 34
click at [391, 182] on li "Or, you can specify an authorization key as an owner on a wallet. The holder of…" at bounding box center [383, 188] width 294 height 34
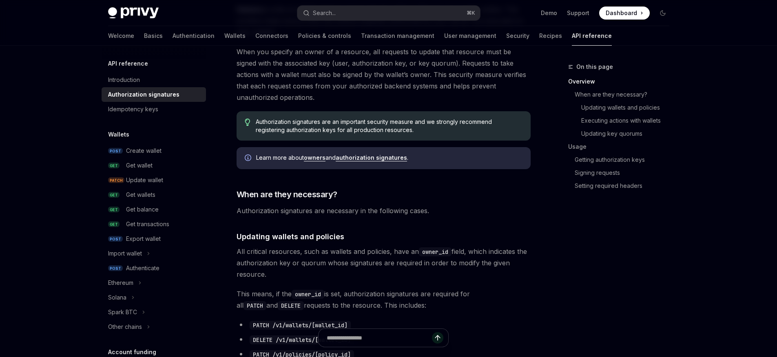
scroll to position [133, 0]
click at [315, 158] on link "owners" at bounding box center [315, 157] width 22 height 7
type textarea "*"
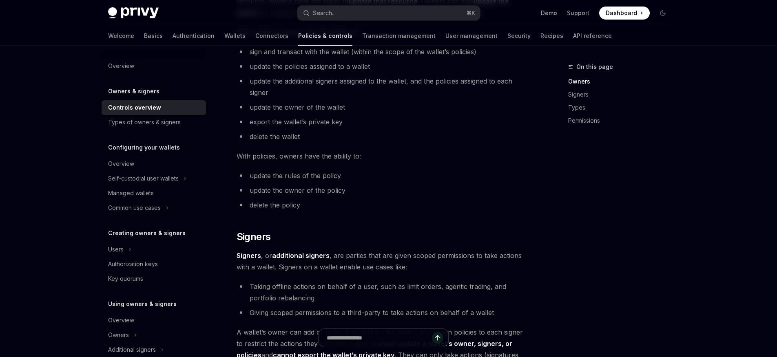
scroll to position [321, 0]
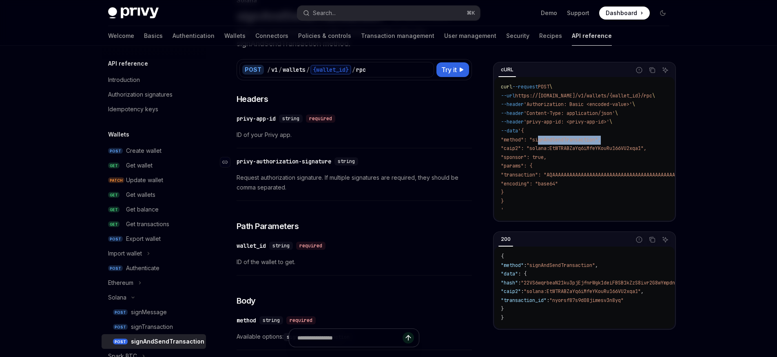
scroll to position [72, 0]
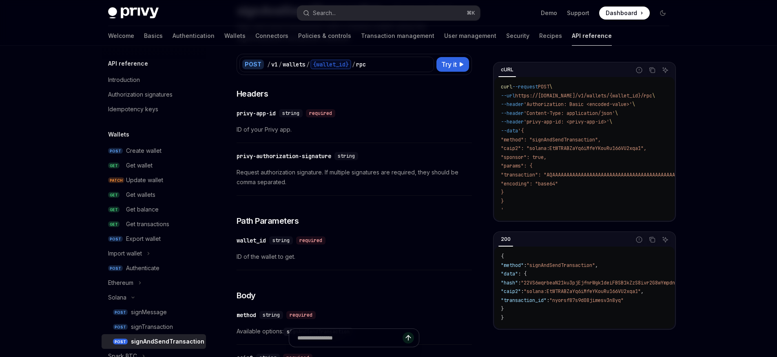
click at [554, 140] on span ""method": "signAndSendTransaction"," at bounding box center [551, 140] width 100 height 7
click at [559, 141] on span ""method": "signAndSendTransaction"," at bounding box center [551, 140] width 100 height 7
copy span "signAndSendTransaction"
drag, startPoint x: 336, startPoint y: 154, endPoint x: 252, endPoint y: 160, distance: 84.6
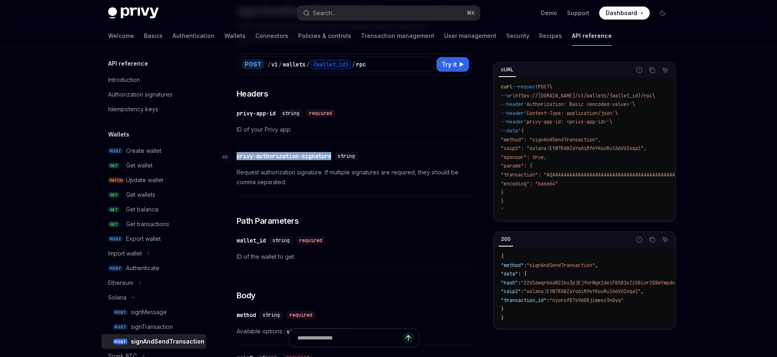
click at [243, 148] on div "​ privy-authorization-signature string Request authorization signature. If mult…" at bounding box center [353, 171] width 235 height 49
copy div "privy-authorization-signature"
click at [362, 192] on div "​ privy-authorization-signature string Request authorization signature. If mult…" at bounding box center [353, 171] width 235 height 49
drag, startPoint x: 323, startPoint y: 171, endPoint x: 234, endPoint y: 174, distance: 89.3
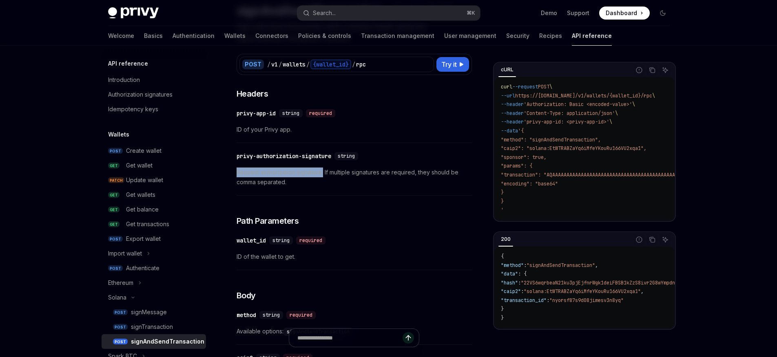
copy span "Request authorization signature."
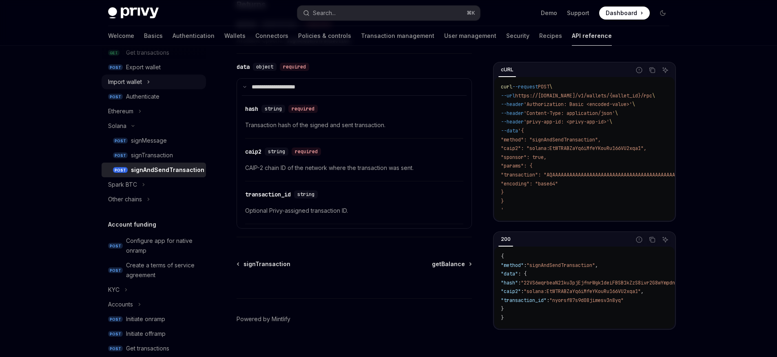
scroll to position [75, 0]
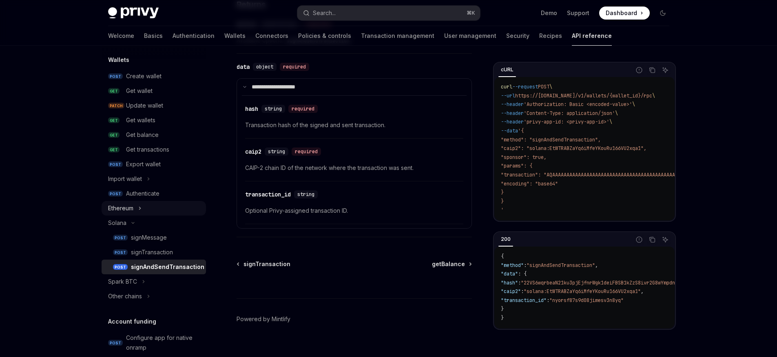
click at [148, 208] on button "Ethereum" at bounding box center [153, 208] width 104 height 15
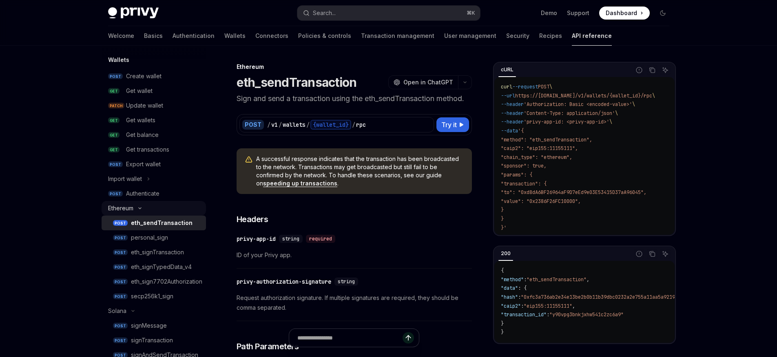
click at [152, 212] on button "Ethereum" at bounding box center [153, 208] width 104 height 15
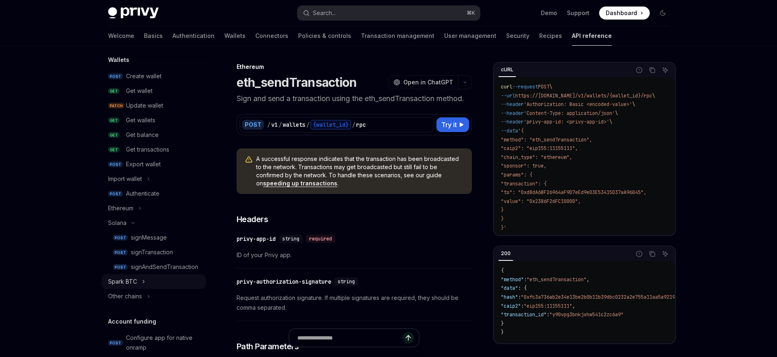
click at [152, 276] on button "Spark BTC" at bounding box center [153, 281] width 104 height 15
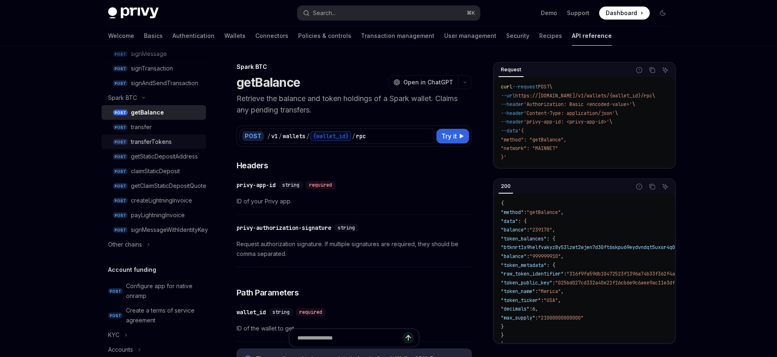
scroll to position [279, 0]
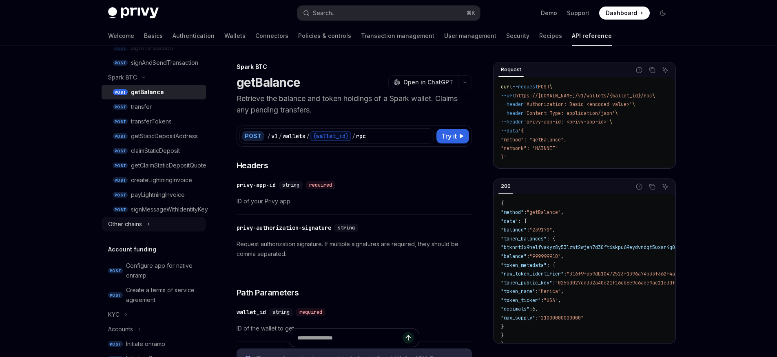
click at [154, 227] on button "Other chains" at bounding box center [153, 224] width 104 height 15
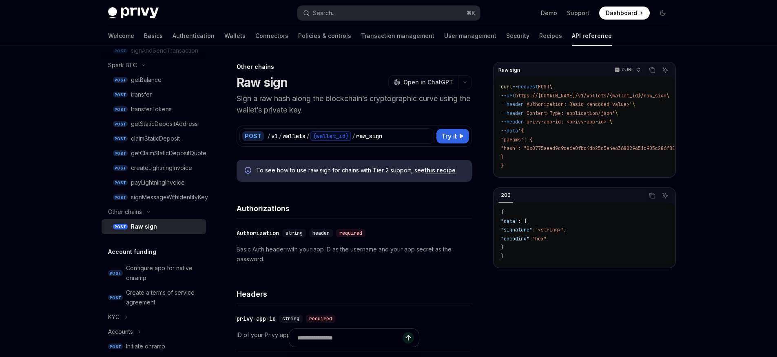
scroll to position [336, 0]
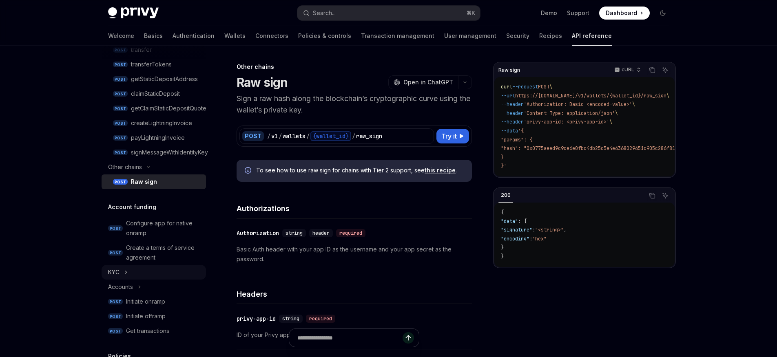
click at [130, 273] on button "KYC" at bounding box center [153, 272] width 104 height 15
type textarea "*"
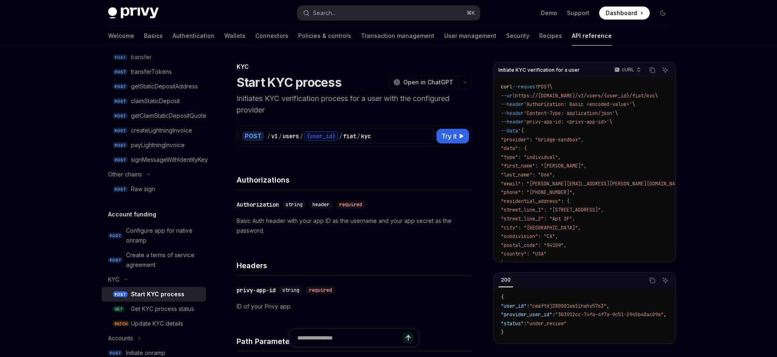
scroll to position [152, 0]
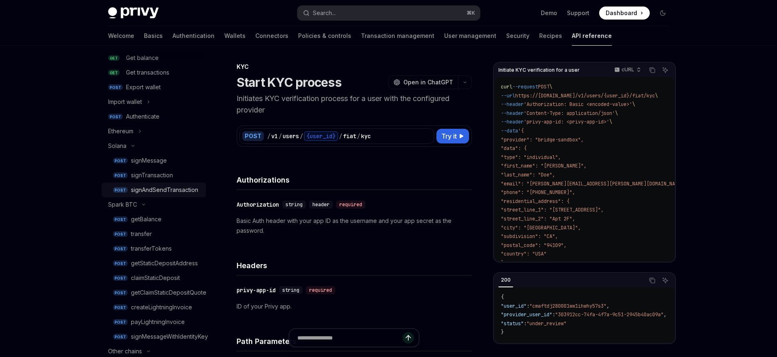
click at [165, 190] on div "signAndSendTransaction" at bounding box center [164, 190] width 67 height 10
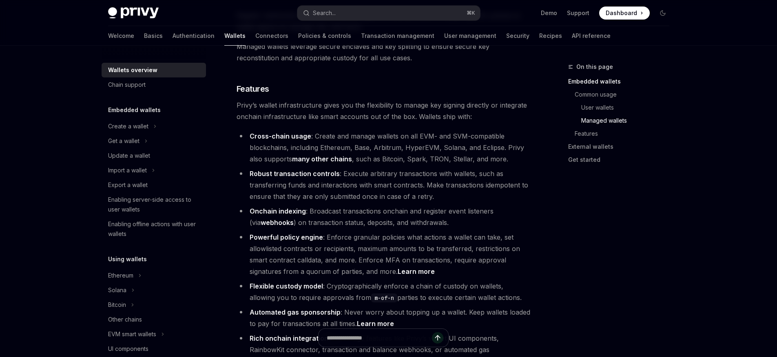
scroll to position [737, 0]
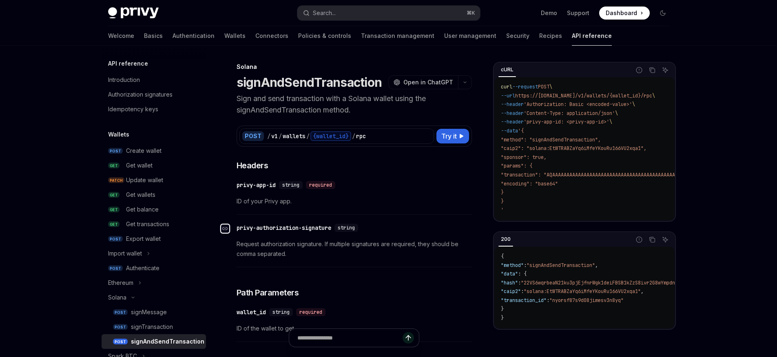
click at [226, 225] on div "Navigate to header" at bounding box center [225, 229] width 10 height 10
drag, startPoint x: 335, startPoint y: 230, endPoint x: 236, endPoint y: 224, distance: 100.1
click at [236, 224] on div "​ privy-authorization-signature string" at bounding box center [298, 228] width 125 height 8
copy div "​ privy-authorization-signature"
click at [309, 256] on span "Request authorization signature. If multiple signatures are required, they shou…" at bounding box center [353, 249] width 235 height 20
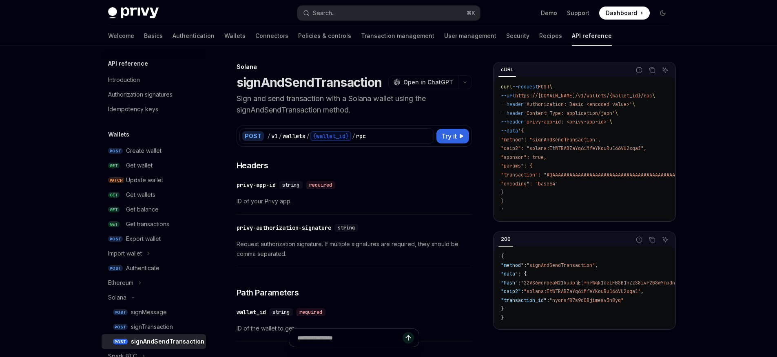
click at [278, 254] on span "Request authorization signature. If multiple signatures are required, they shou…" at bounding box center [353, 249] width 235 height 20
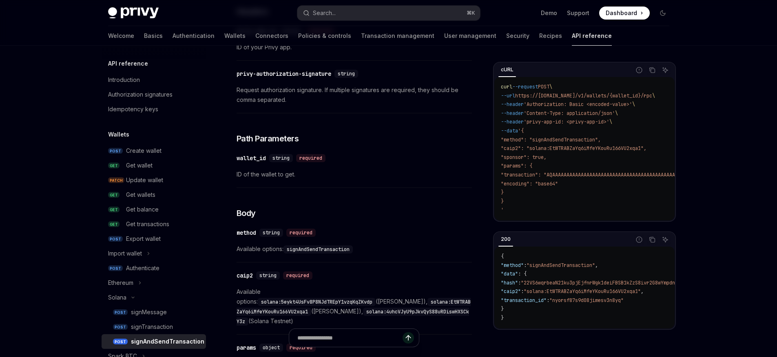
scroll to position [77, 0]
